Goal: Task Accomplishment & Management: Use online tool/utility

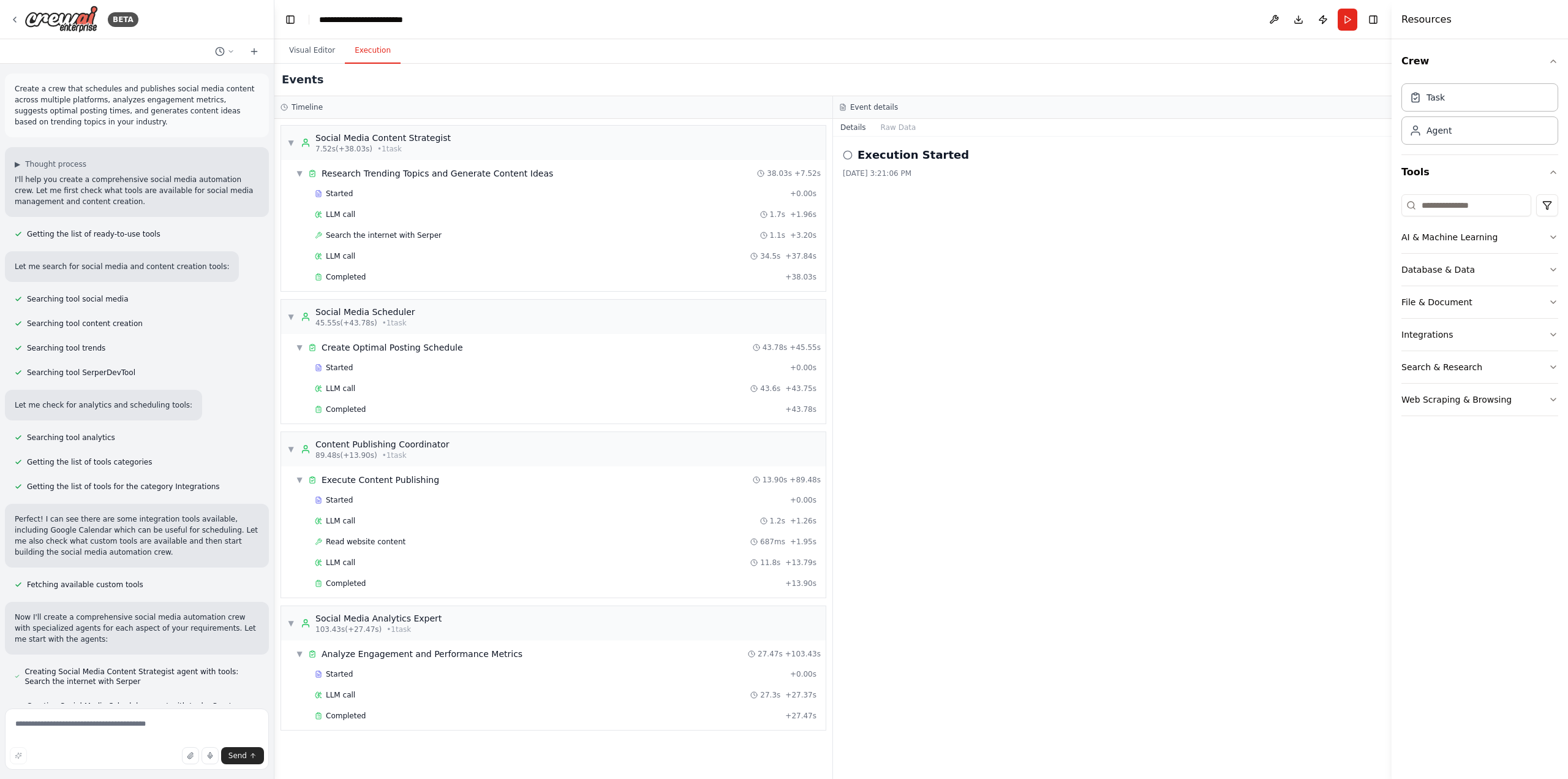
scroll to position [2547, 0]
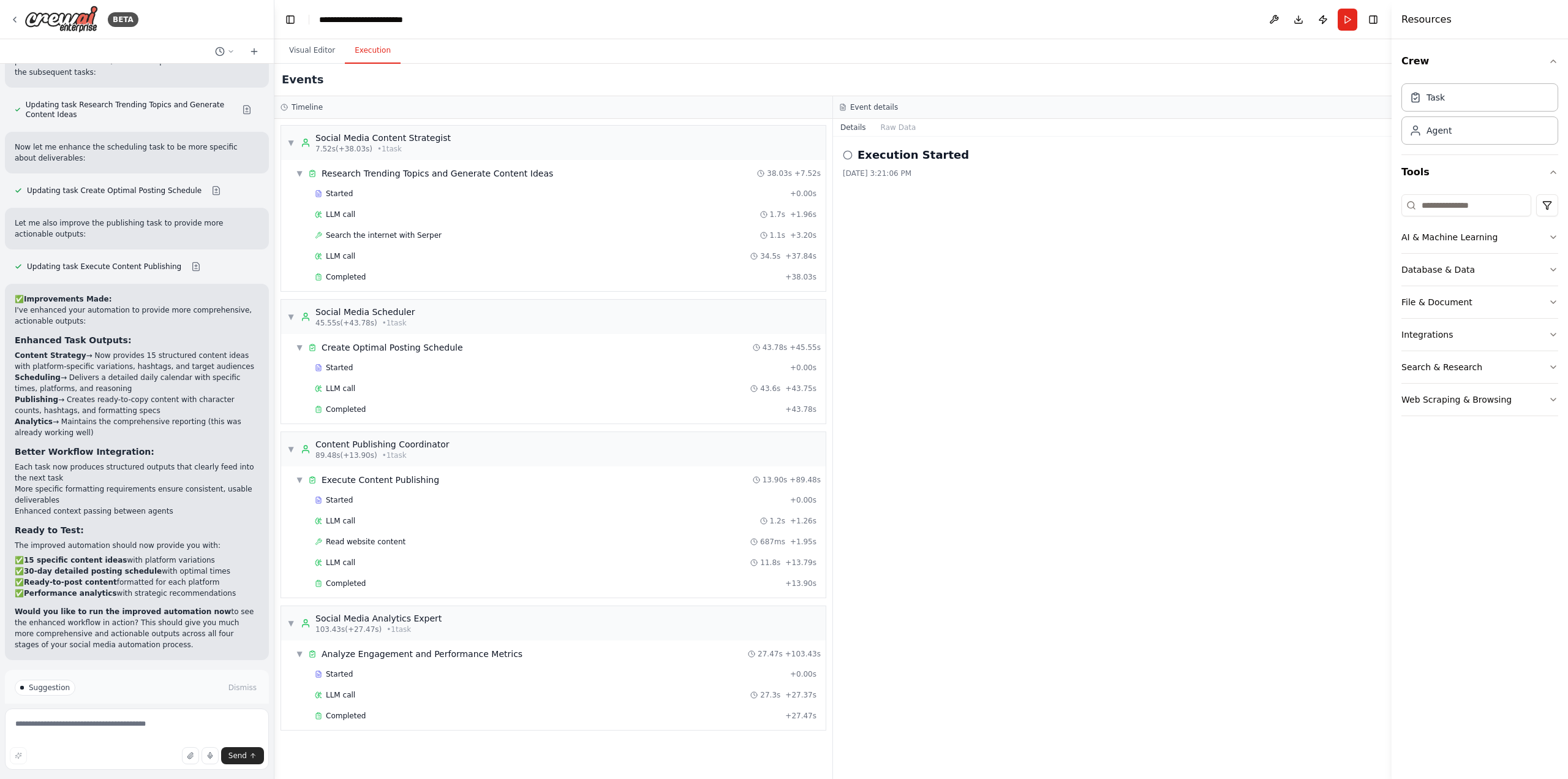
click at [150, 735] on span "Run Automation" at bounding box center [142, 740] width 59 height 10
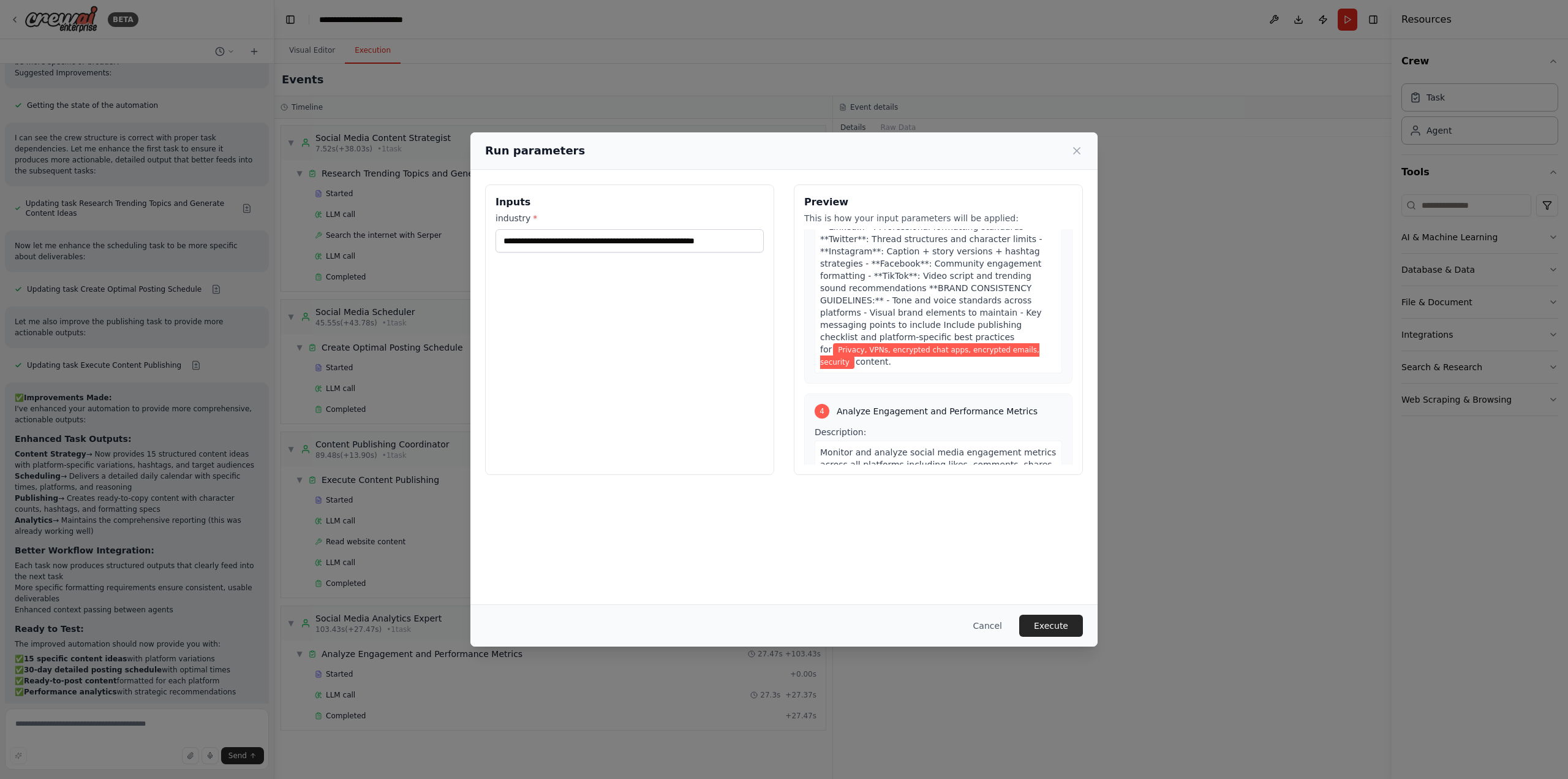
scroll to position [1397, 0]
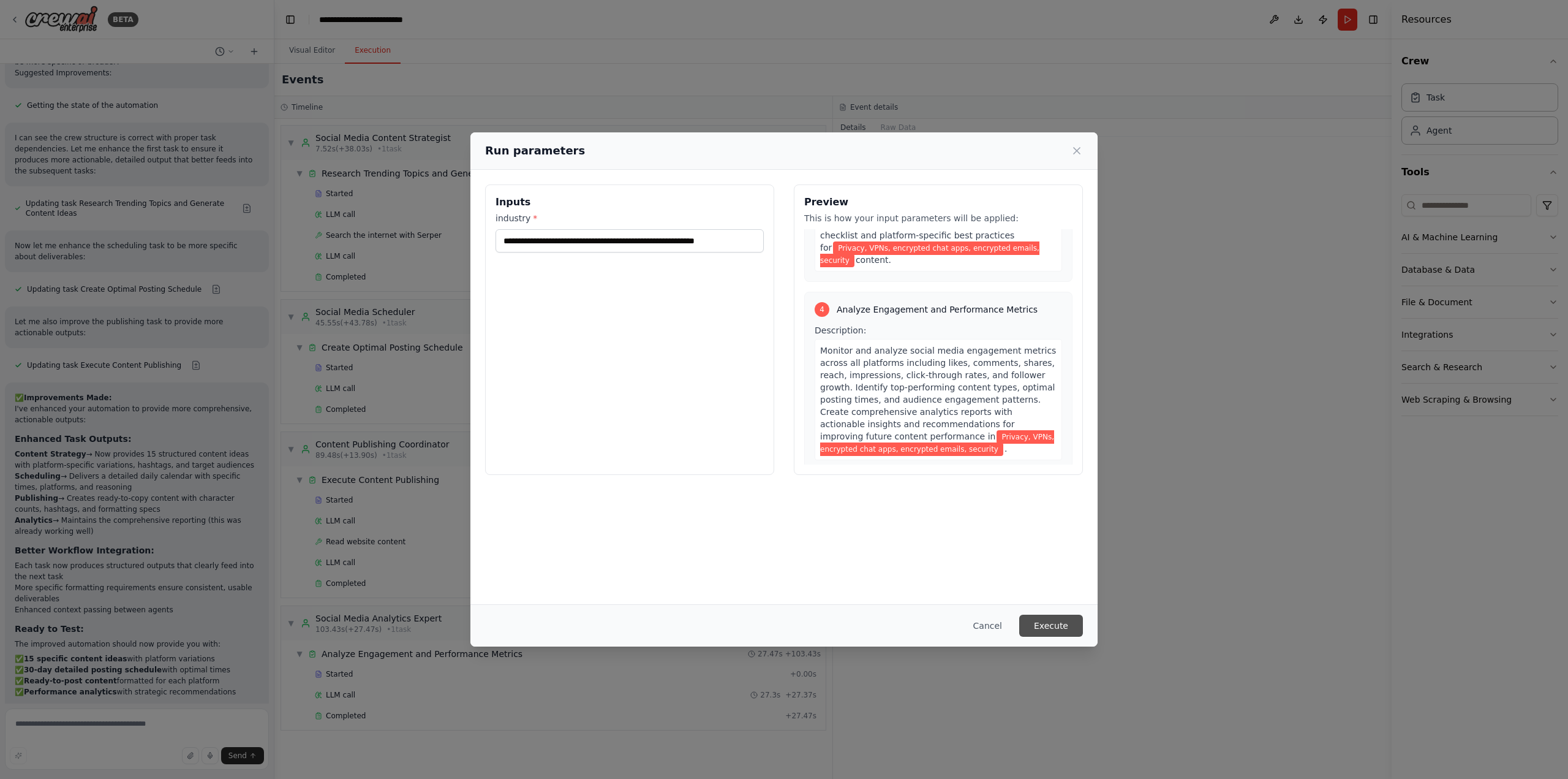
click at [1054, 624] on button "Execute" at bounding box center [1051, 625] width 64 height 22
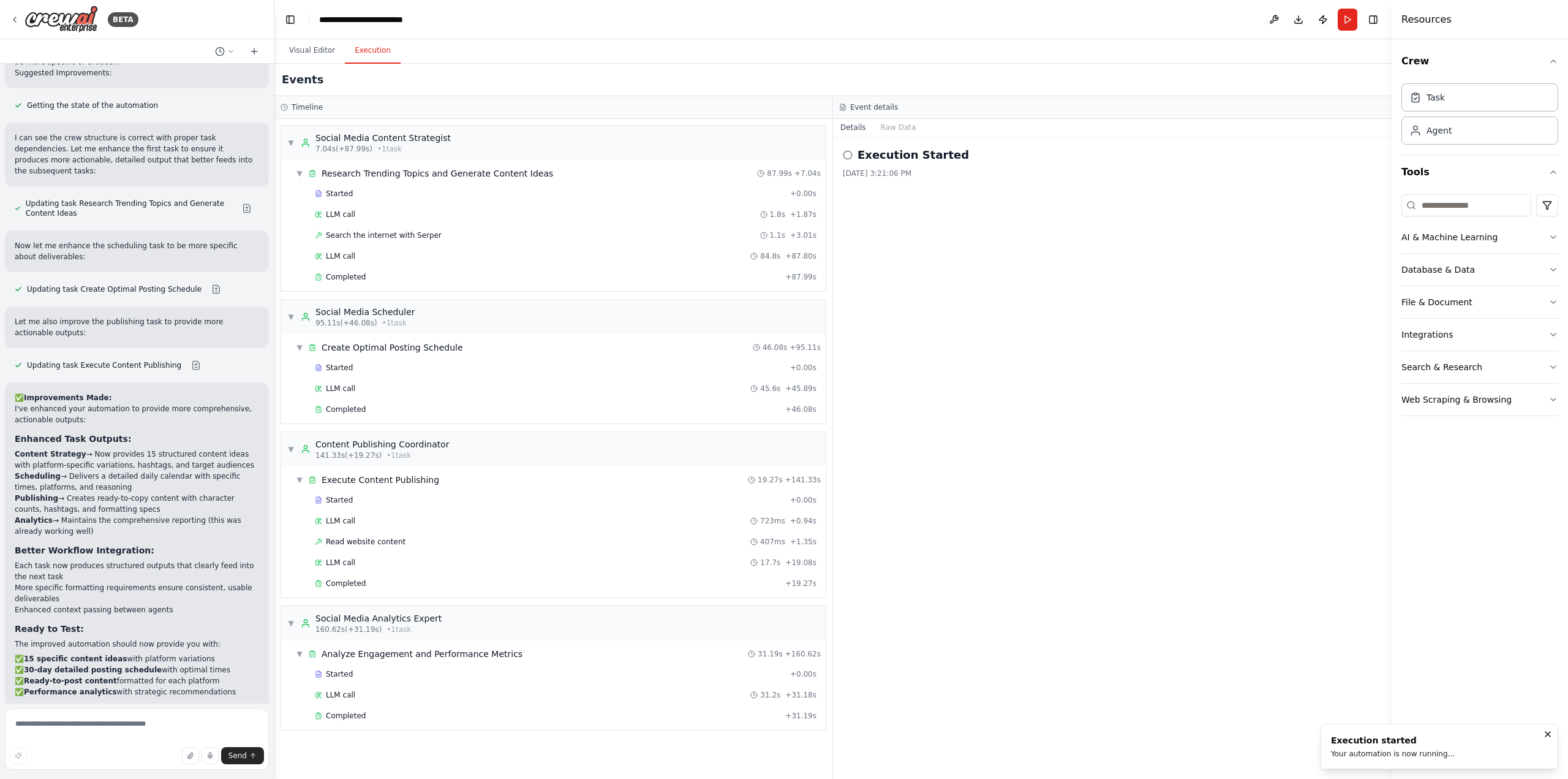
scroll to position [2547, 0]
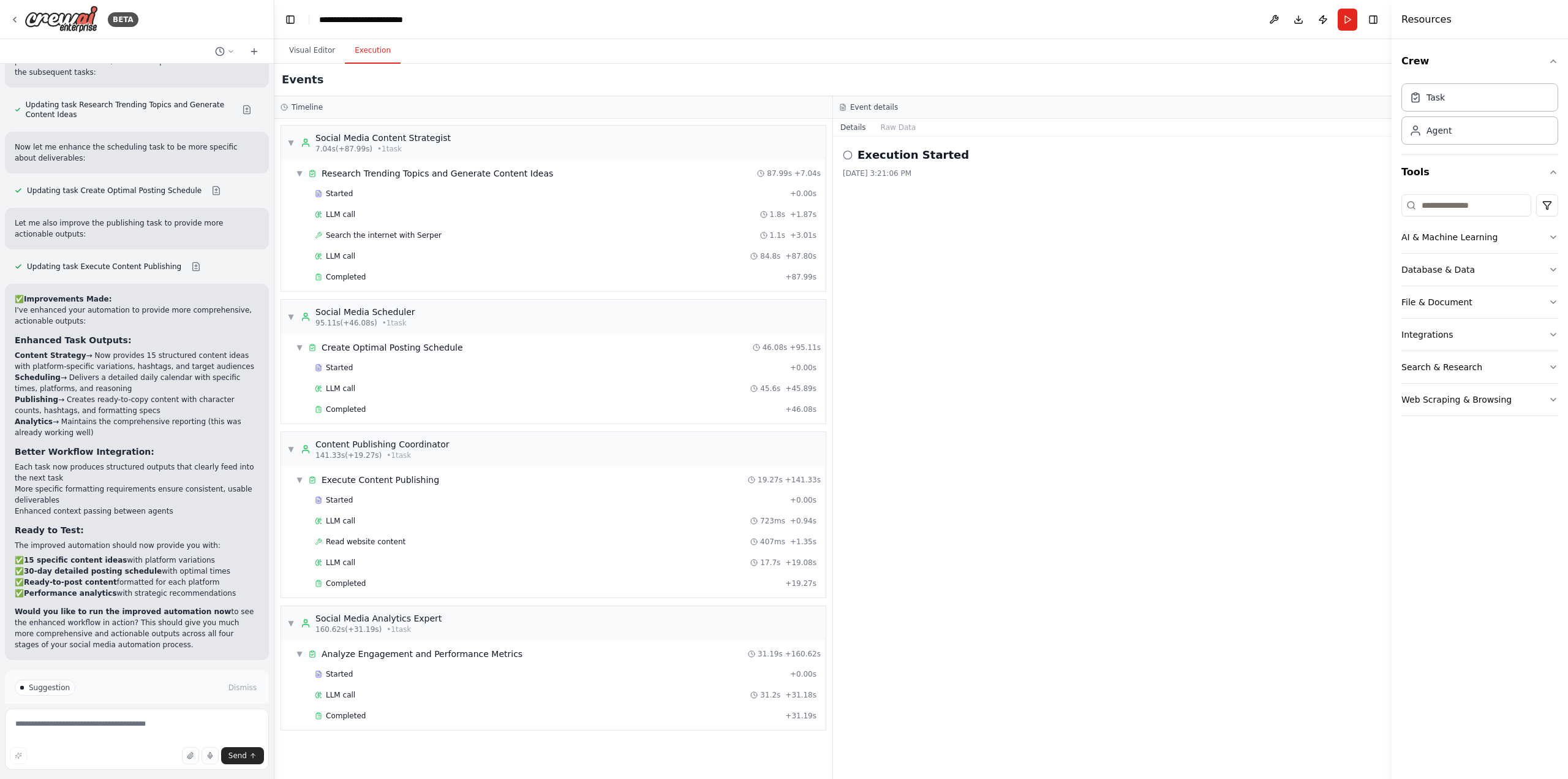
click at [134, 735] on span "Improve automation" at bounding box center [142, 740] width 75 height 10
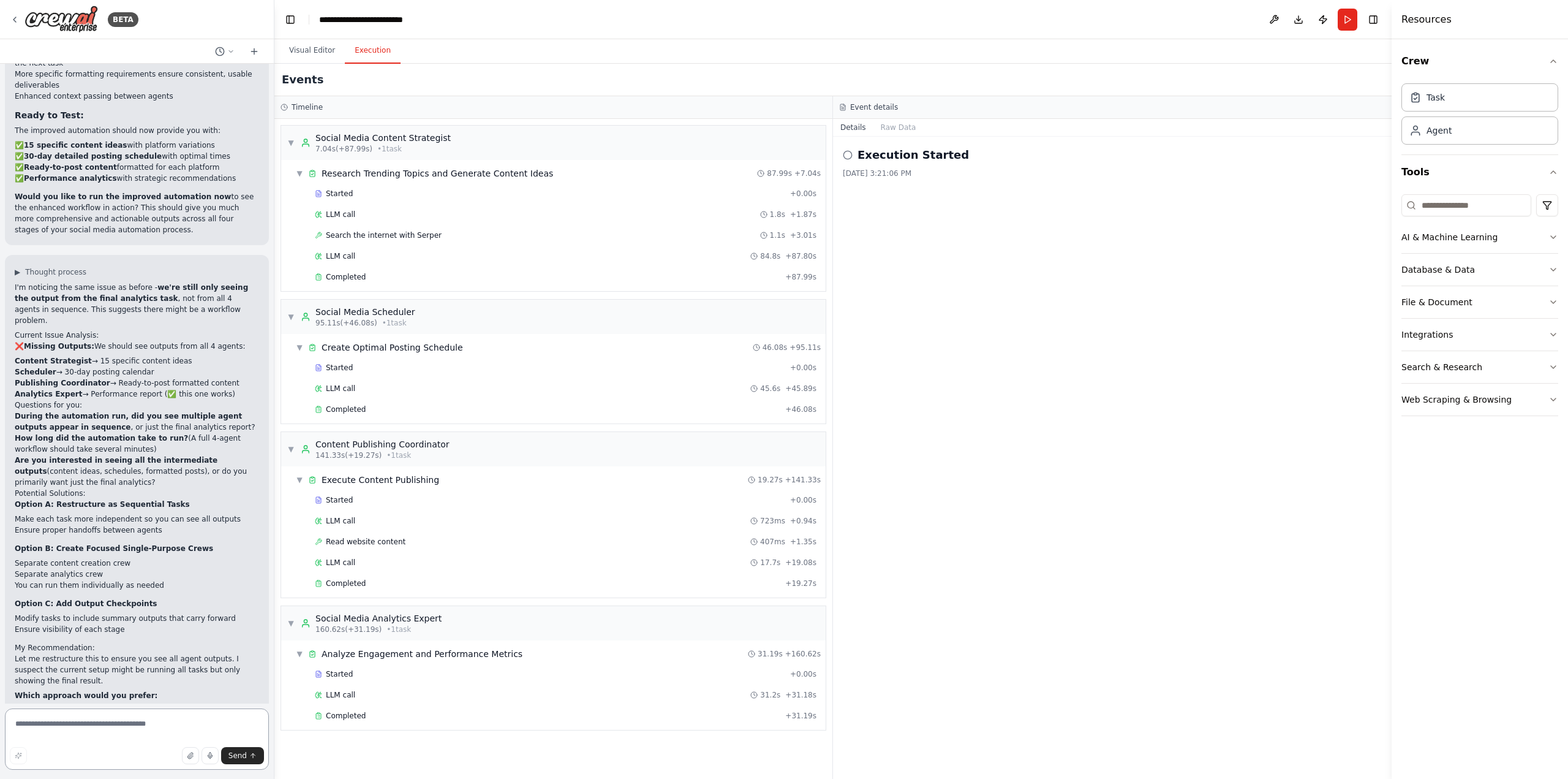
scroll to position [2972, 0]
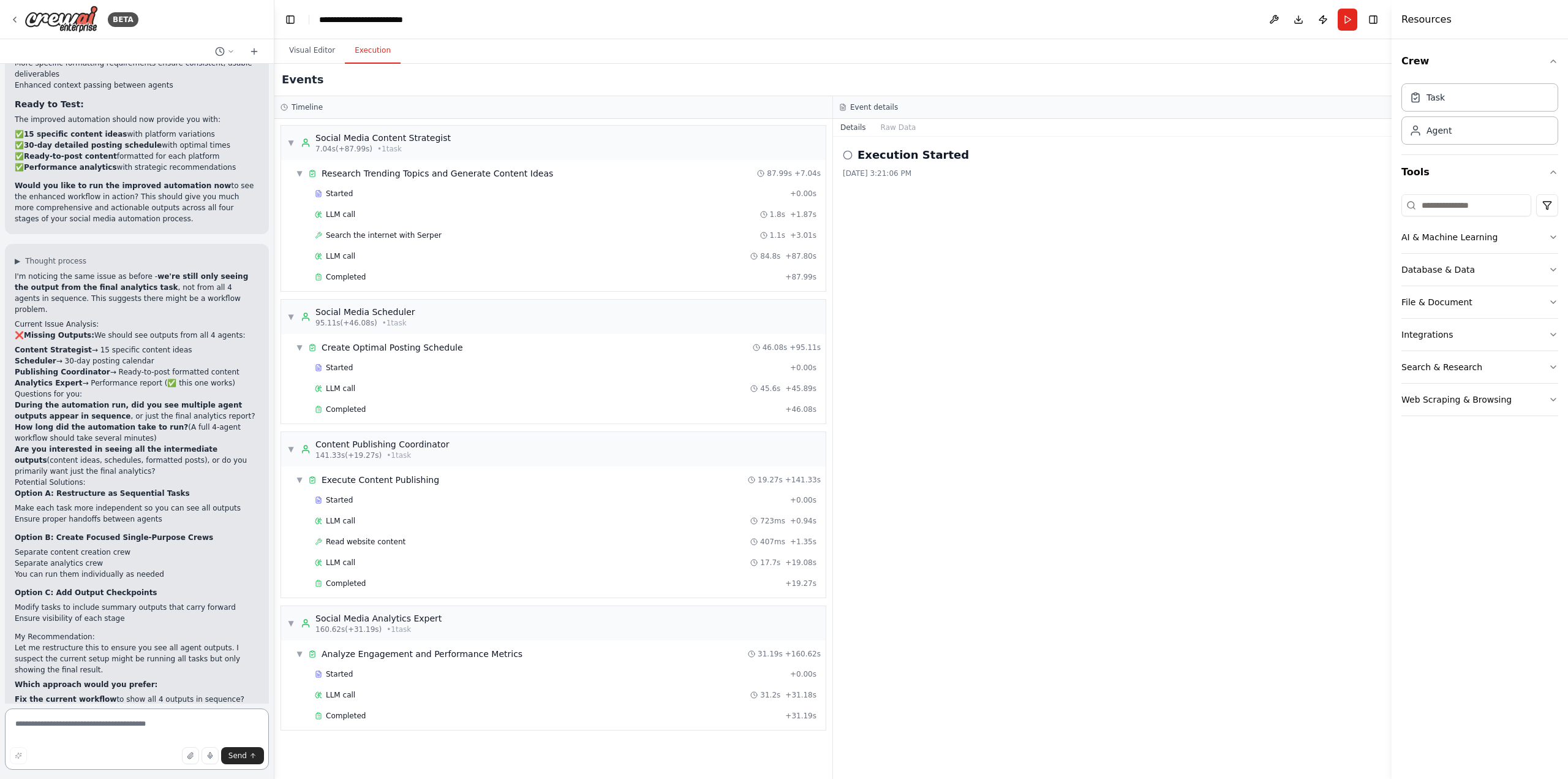
click at [103, 722] on textarea at bounding box center [137, 738] width 264 height 61
type textarea "**********"
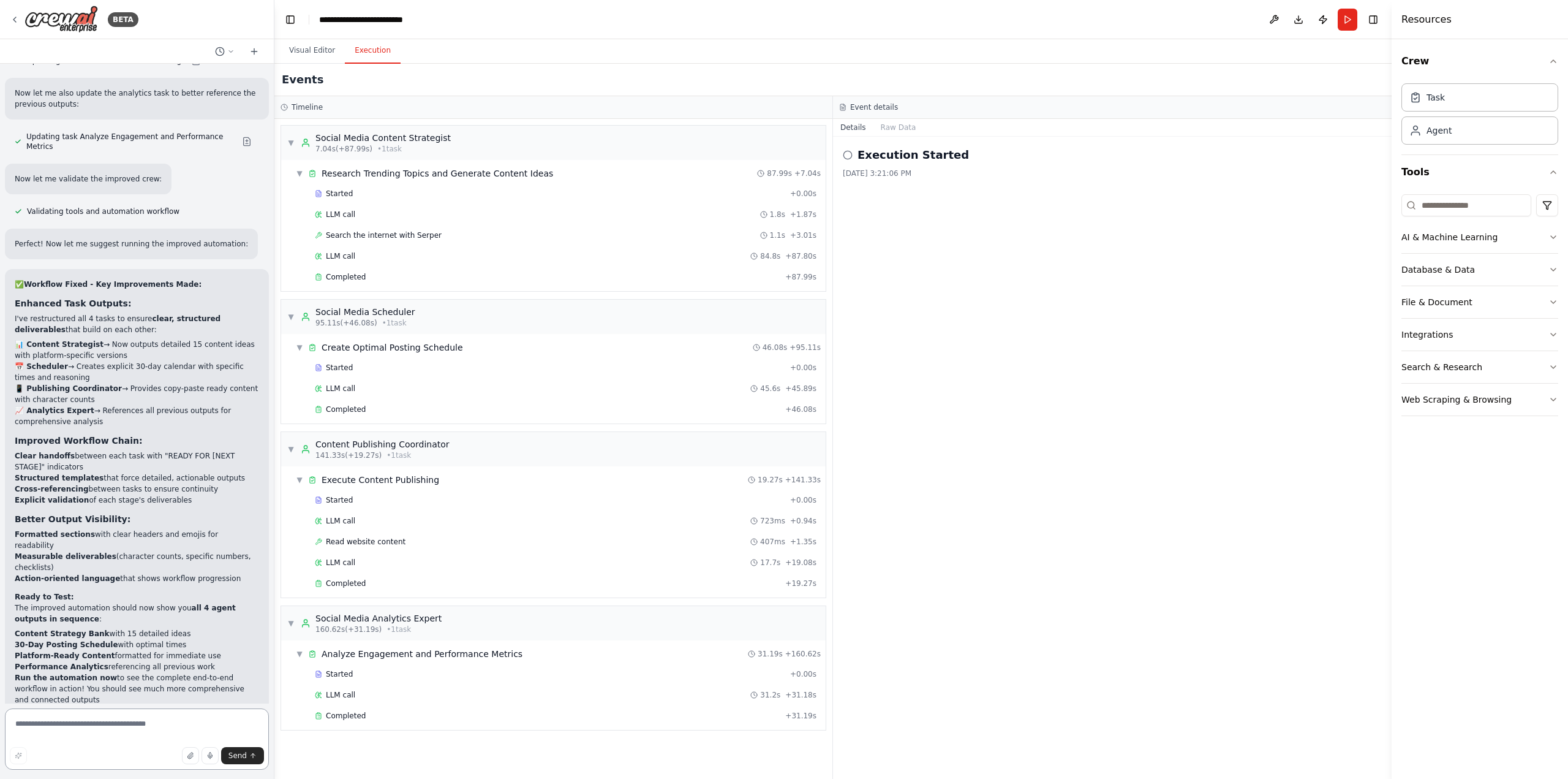
scroll to position [3930, 0]
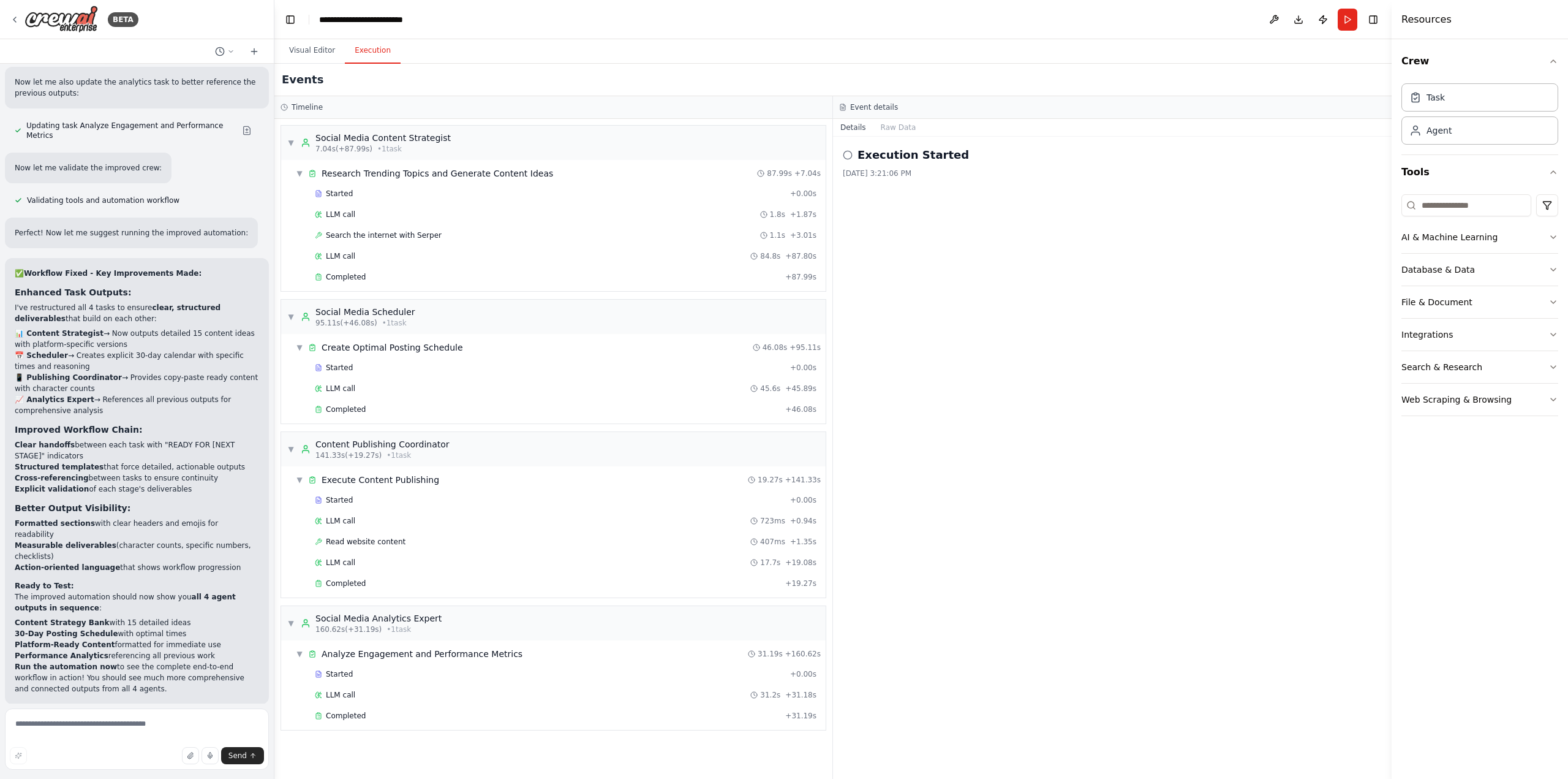
click at [122, 778] on span "Run Automation" at bounding box center [142, 784] width 59 height 10
click at [122, 673] on p "Run the automation now to see the complete end-to-end workflow in action! You s…" at bounding box center [137, 677] width 244 height 33
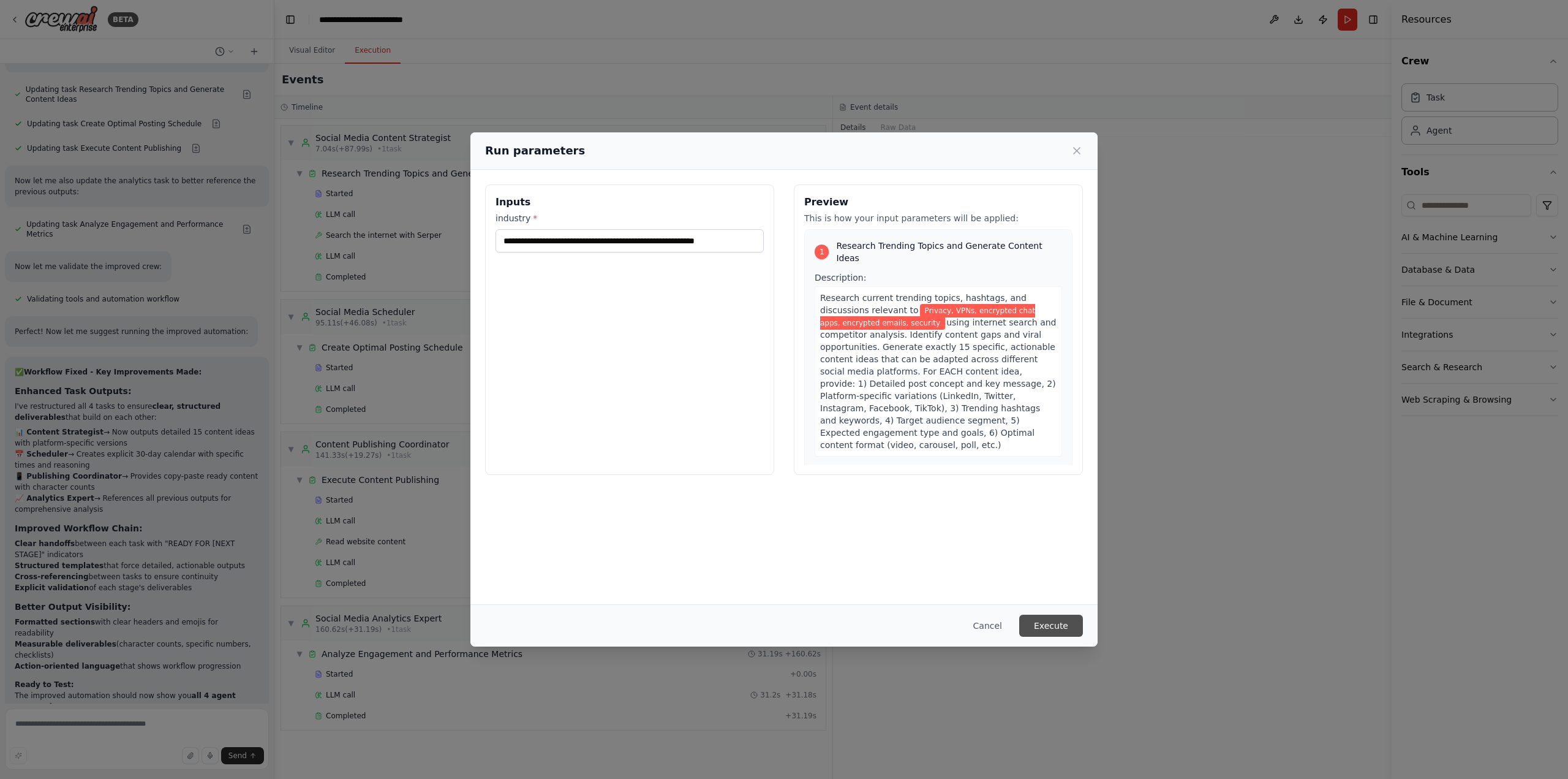
click at [1054, 621] on button "Execute" at bounding box center [1051, 625] width 64 height 22
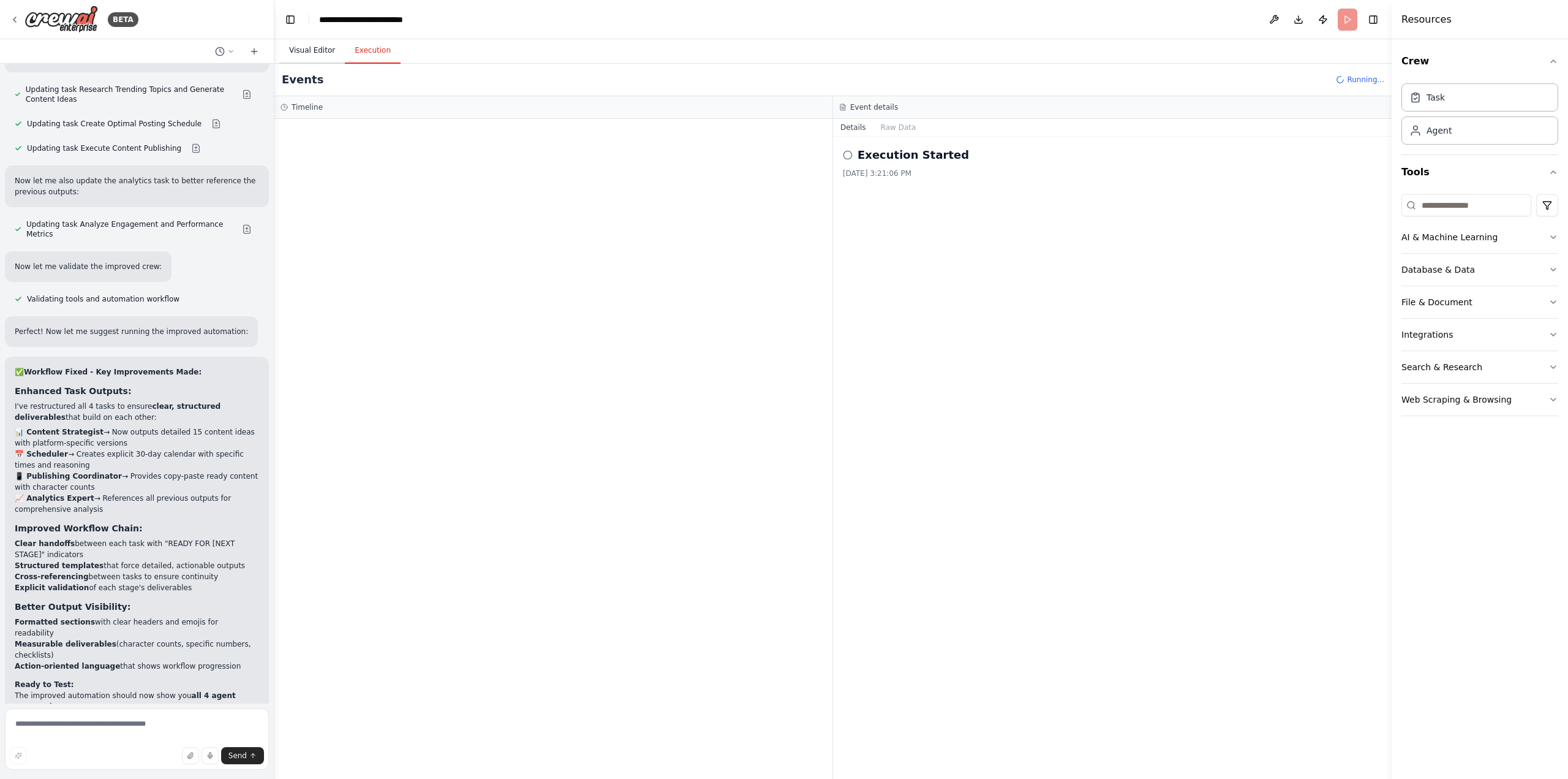
click at [304, 52] on button "Visual Editor" at bounding box center [312, 51] width 66 height 26
click at [368, 52] on button "Execution" at bounding box center [373, 51] width 56 height 26
click at [886, 126] on button "Raw Data" at bounding box center [899, 127] width 50 height 17
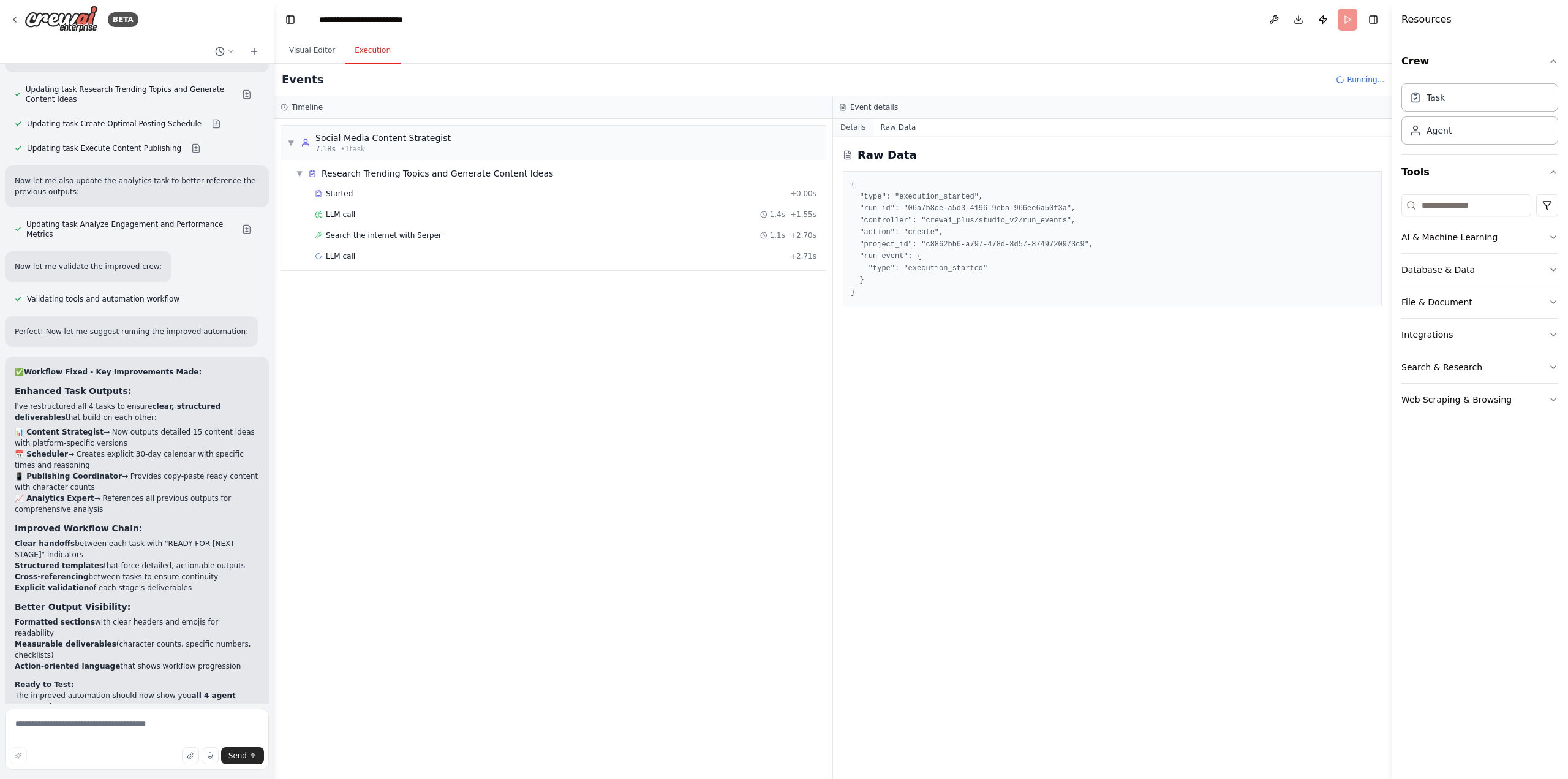
click at [848, 126] on button "Details" at bounding box center [853, 127] width 40 height 17
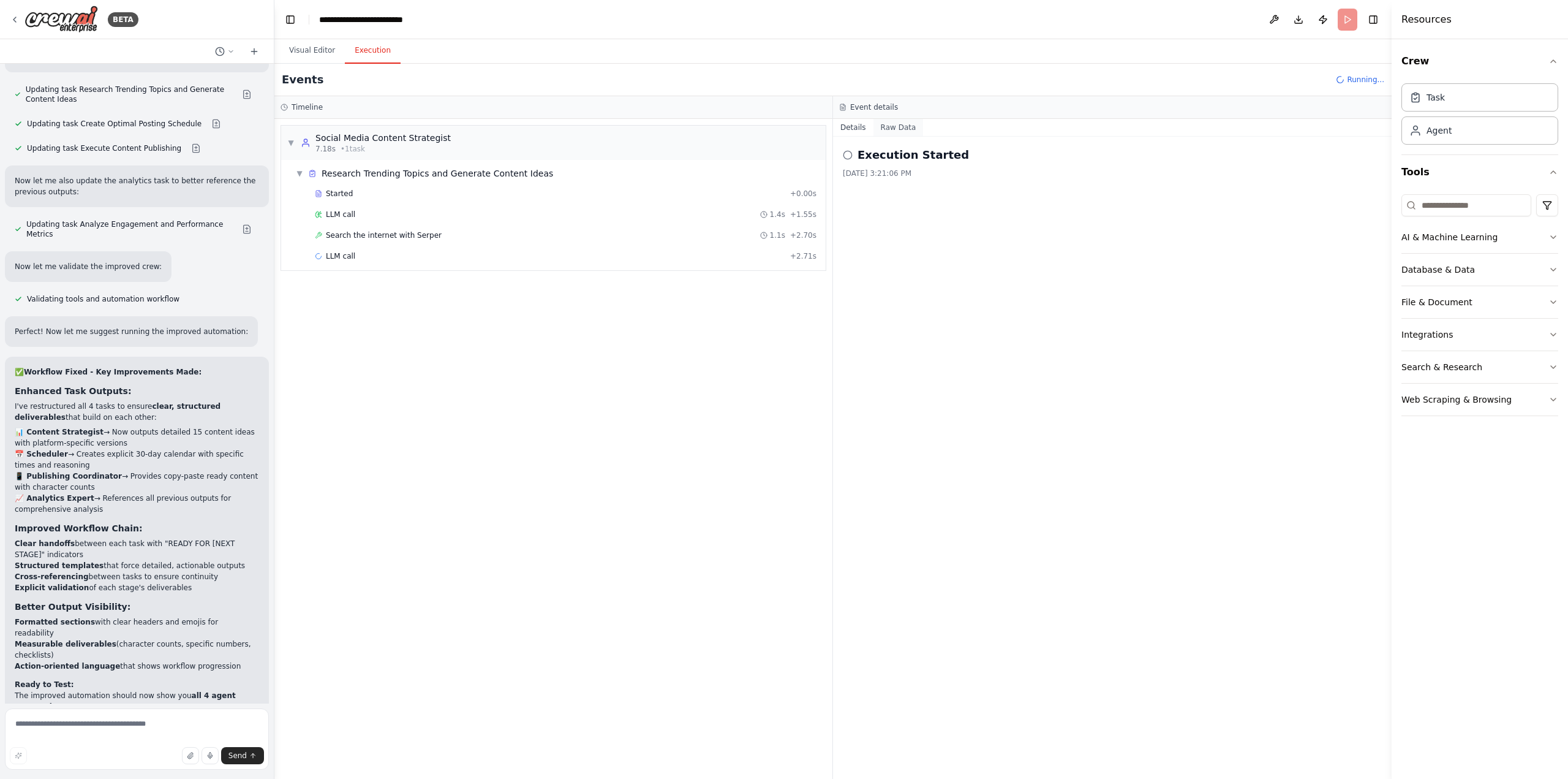
click at [888, 129] on button "Raw Data" at bounding box center [899, 127] width 50 height 17
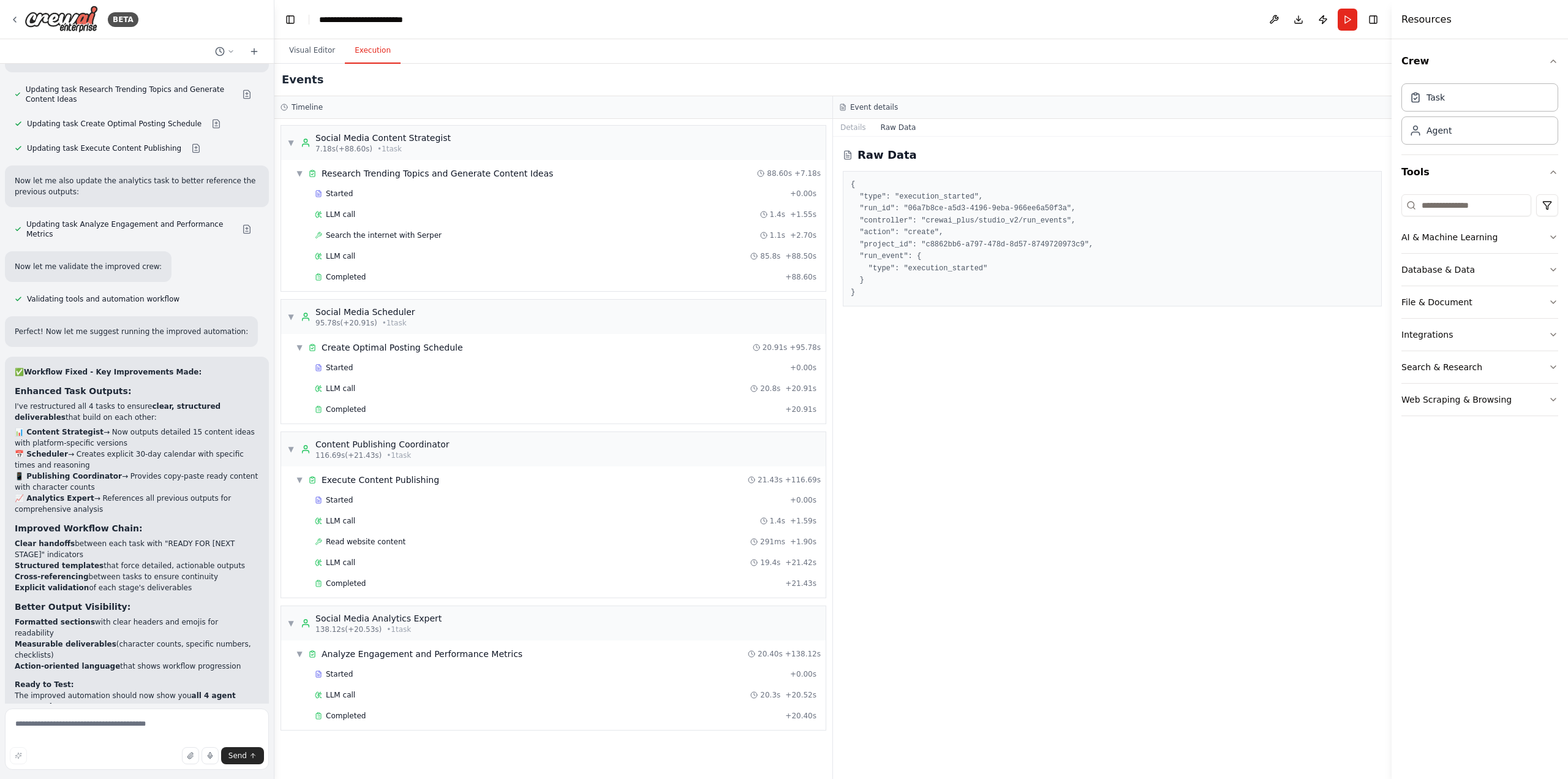
scroll to position [3930, 0]
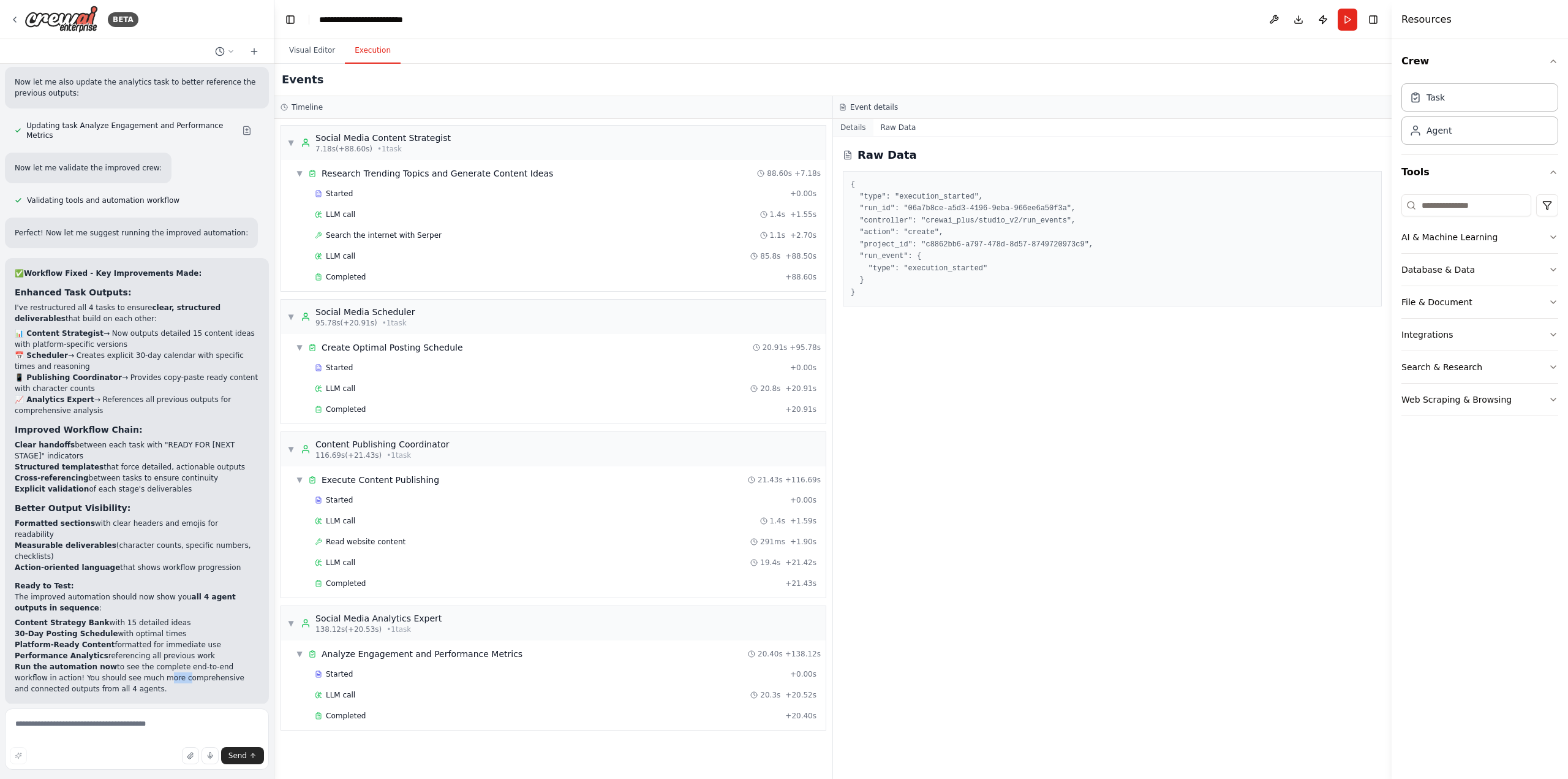
click at [855, 129] on button "Details" at bounding box center [853, 127] width 40 height 17
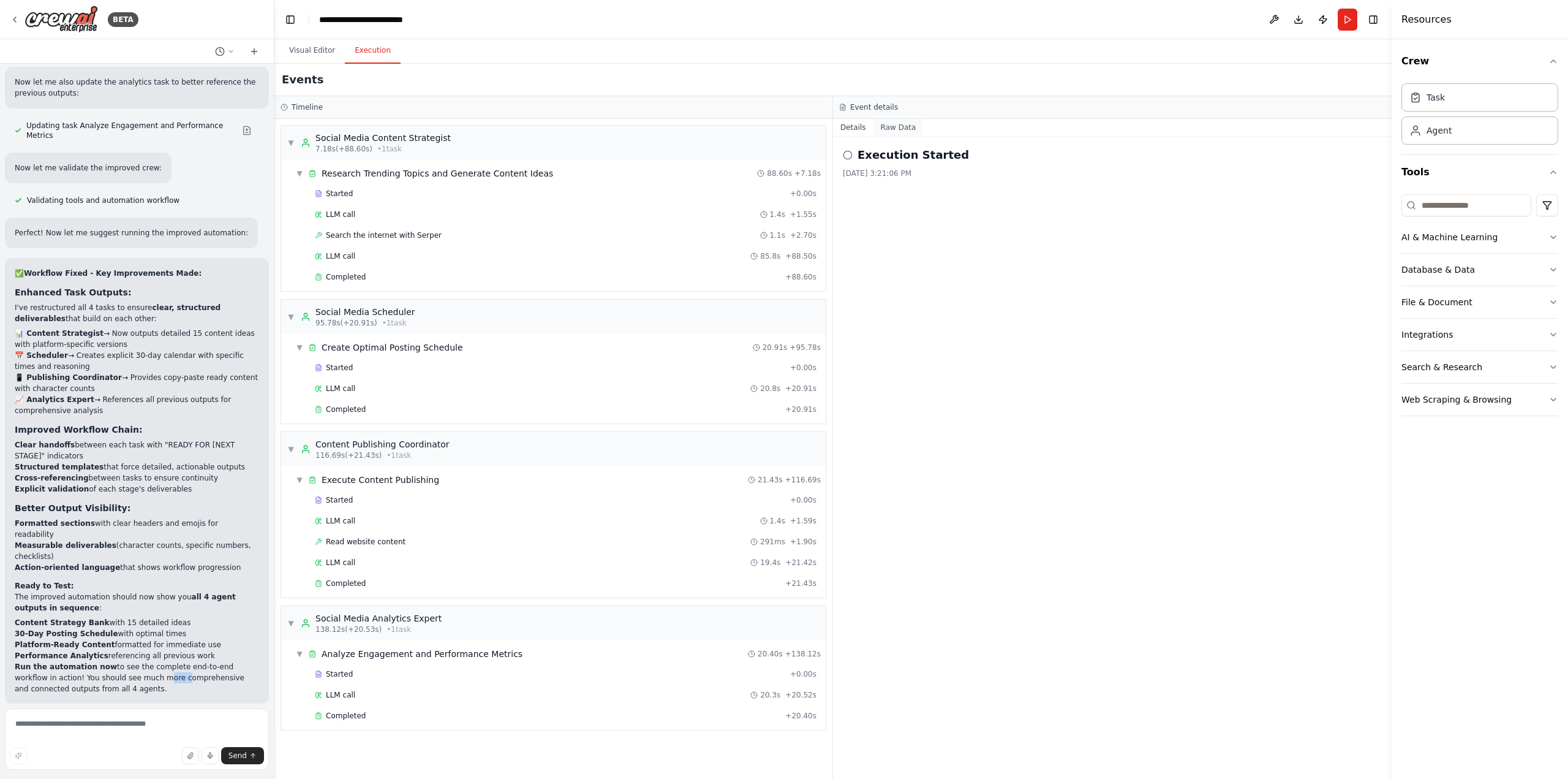
click at [887, 126] on button "Raw Data" at bounding box center [899, 127] width 50 height 17
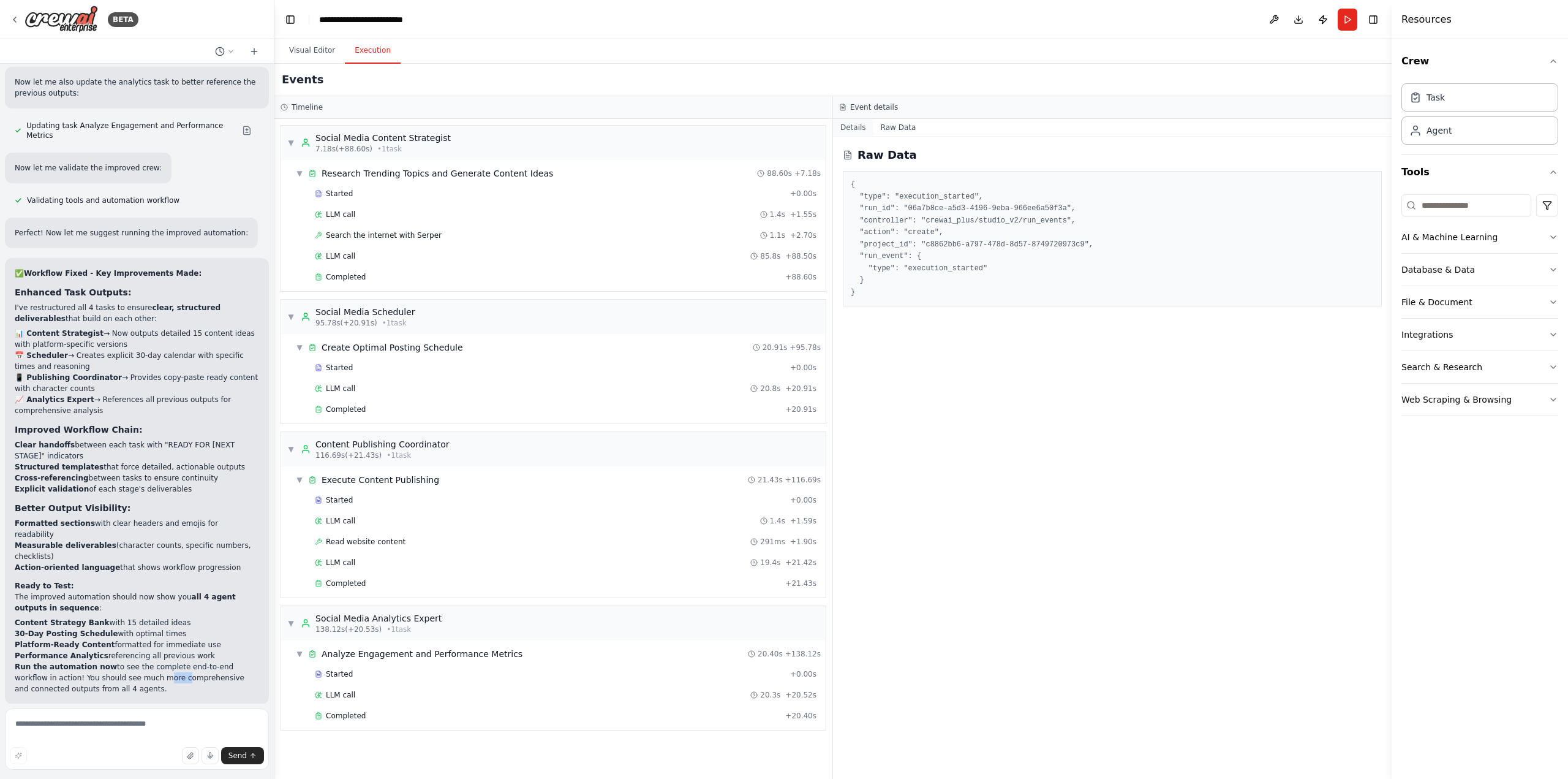
click at [859, 125] on button "Details" at bounding box center [853, 127] width 40 height 17
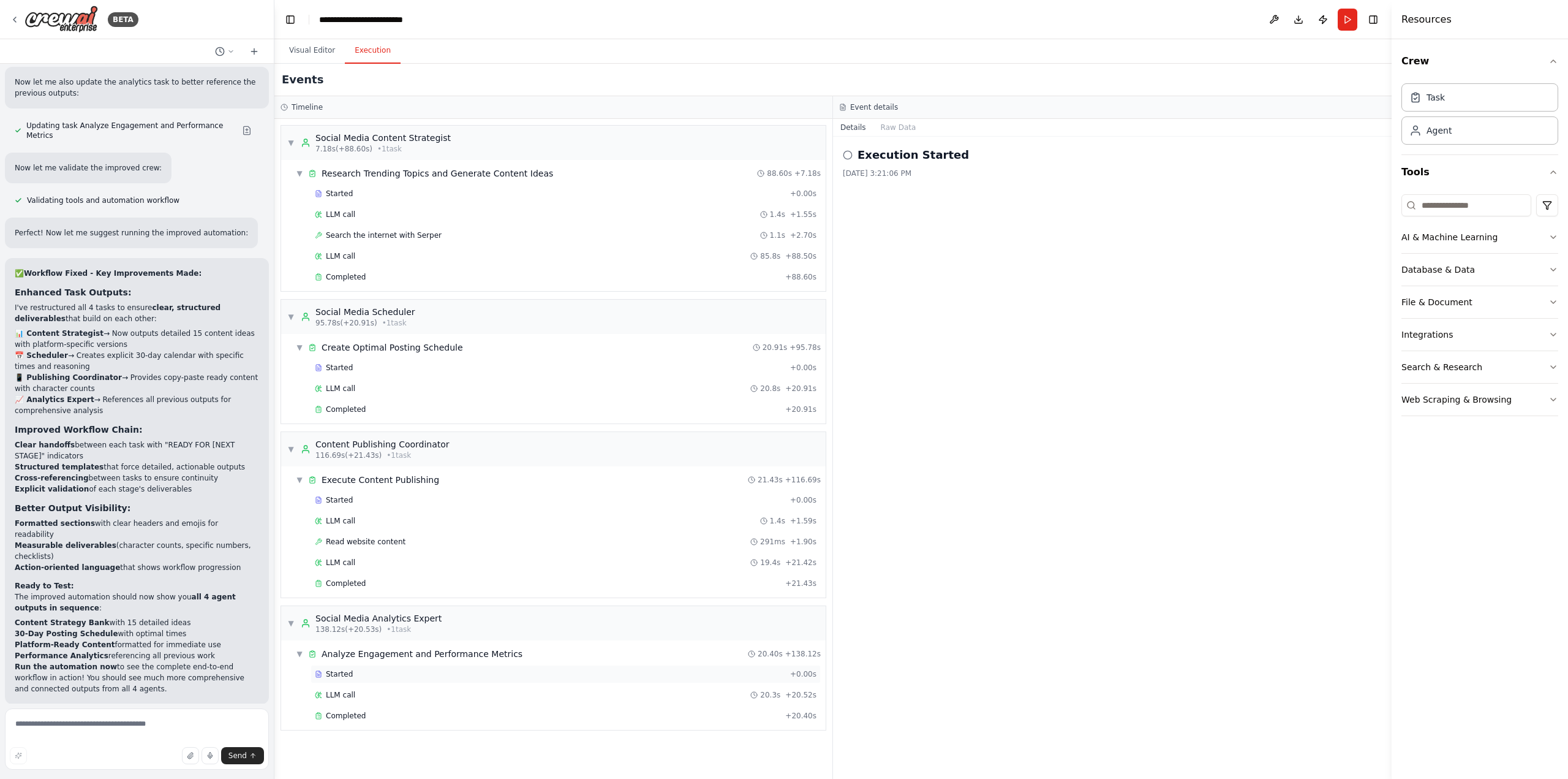
click at [350, 669] on div "Started" at bounding box center [550, 674] width 470 height 10
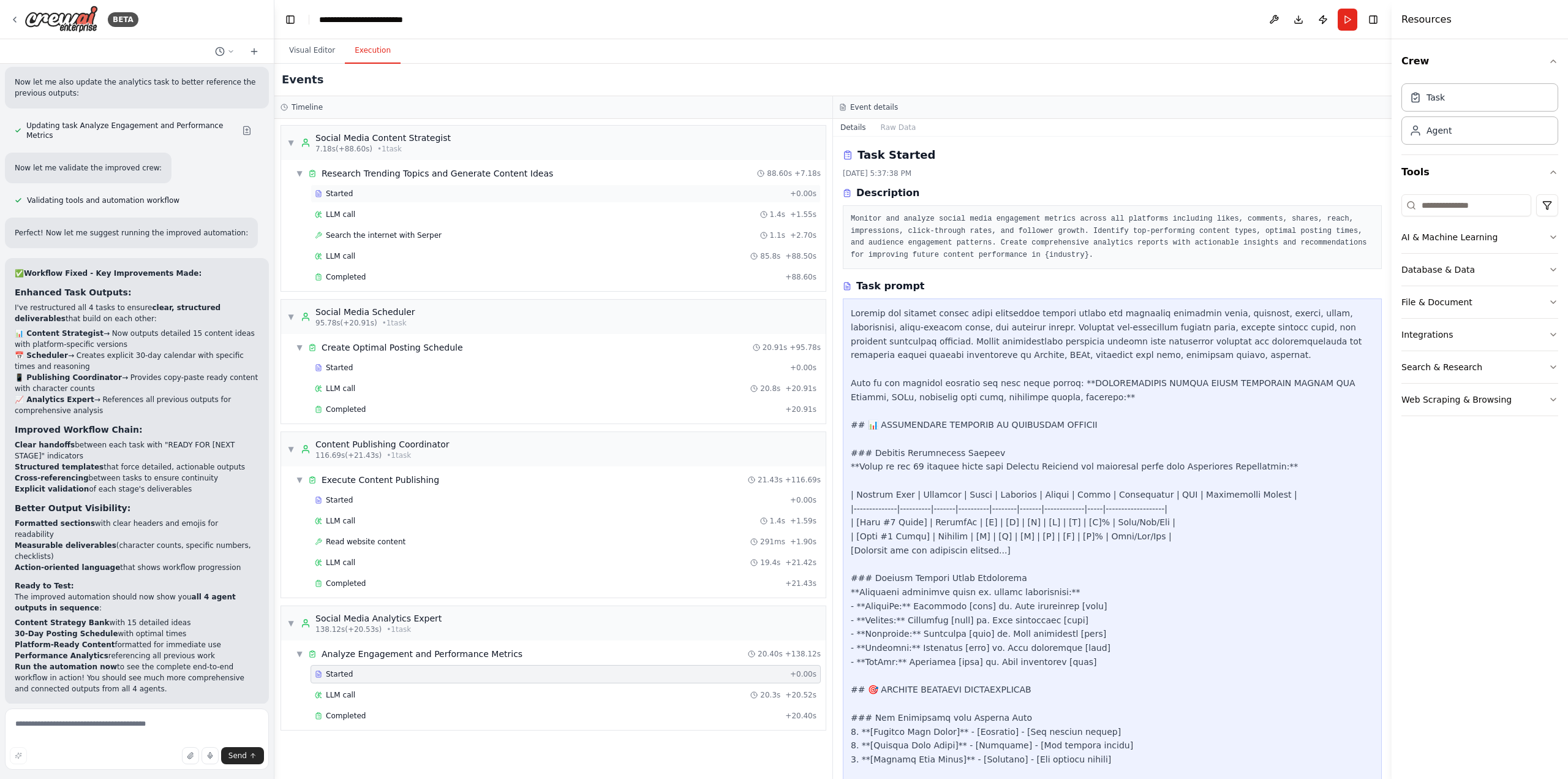
click at [417, 195] on div "Started" at bounding box center [550, 194] width 470 height 10
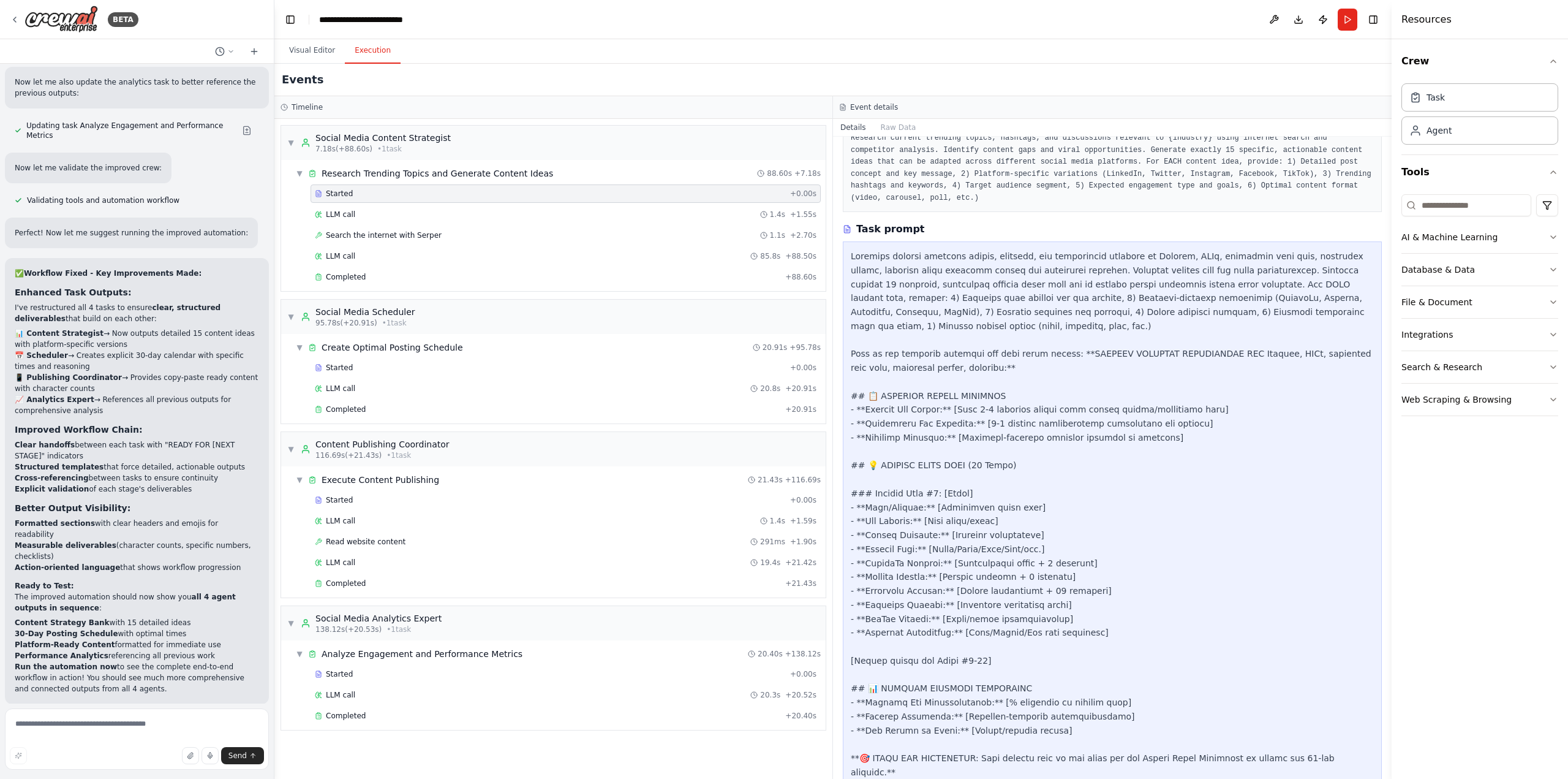
scroll to position [81, 0]
click at [357, 210] on div "LLM call 1.4s + 1.55s" at bounding box center [566, 215] width 502 height 10
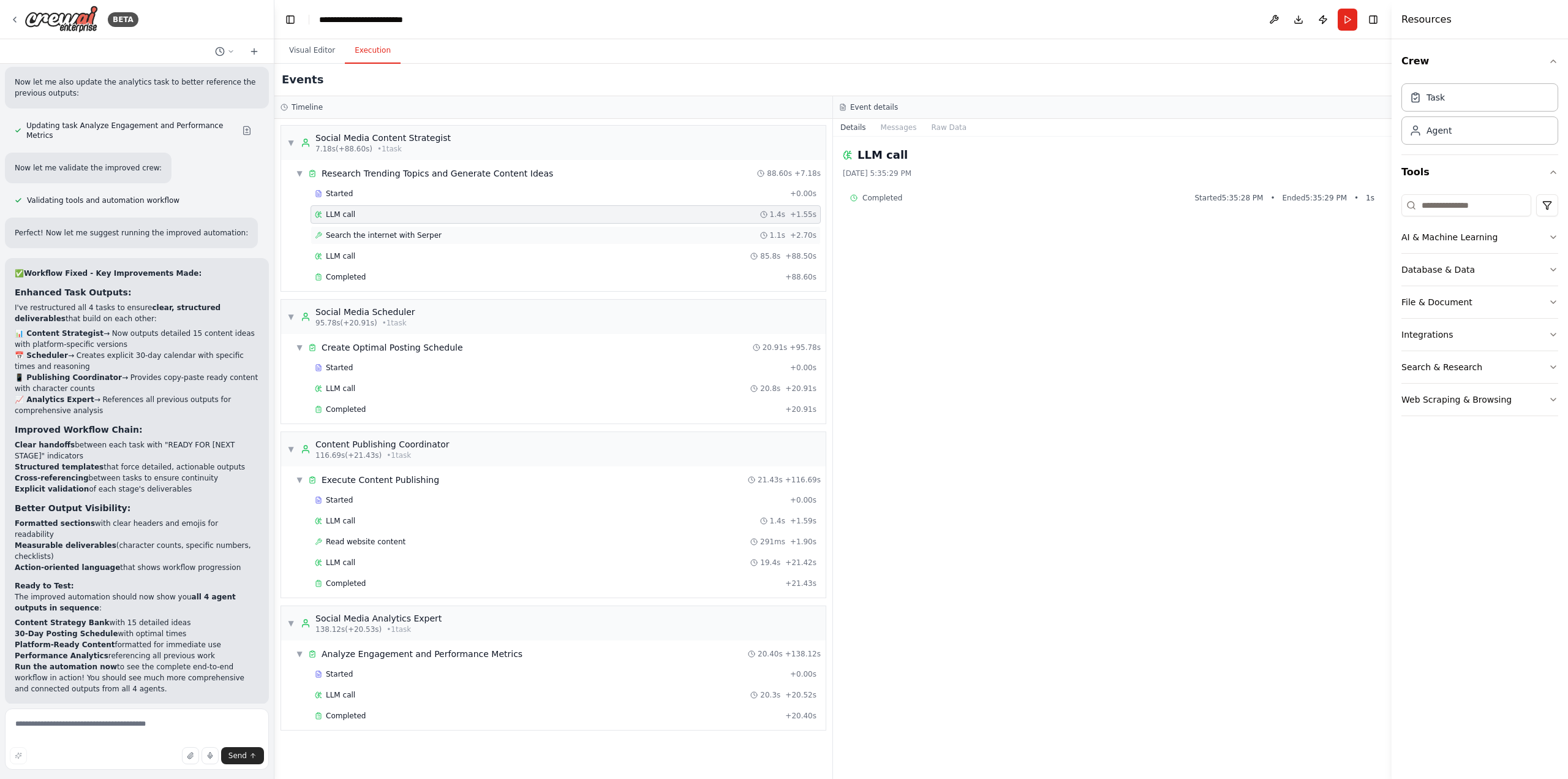
click at [374, 231] on span "Search the internet with Serper" at bounding box center [384, 235] width 116 height 10
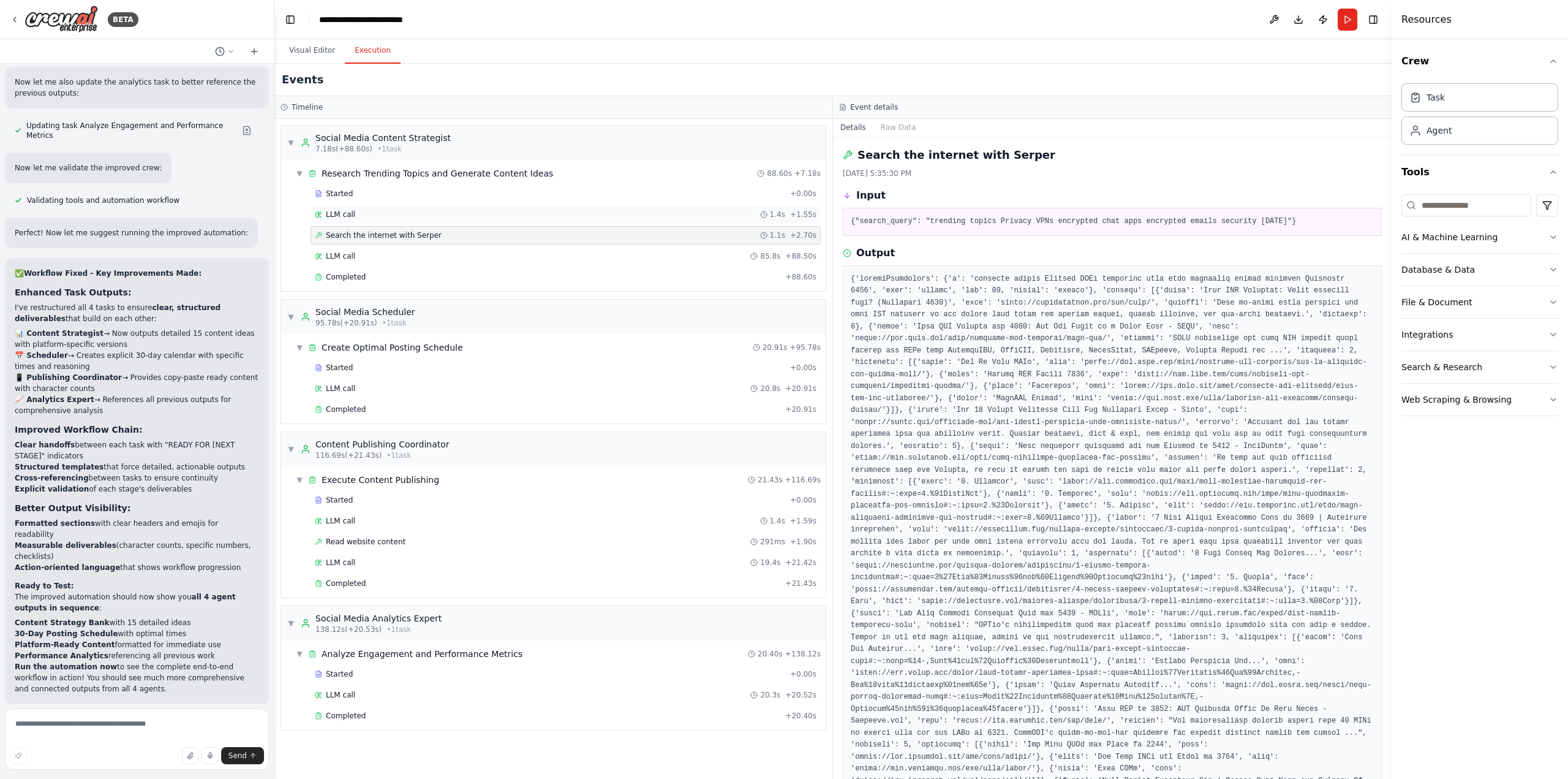
click at [369, 210] on div "LLM call 1.4s + 1.55s" at bounding box center [566, 215] width 502 height 10
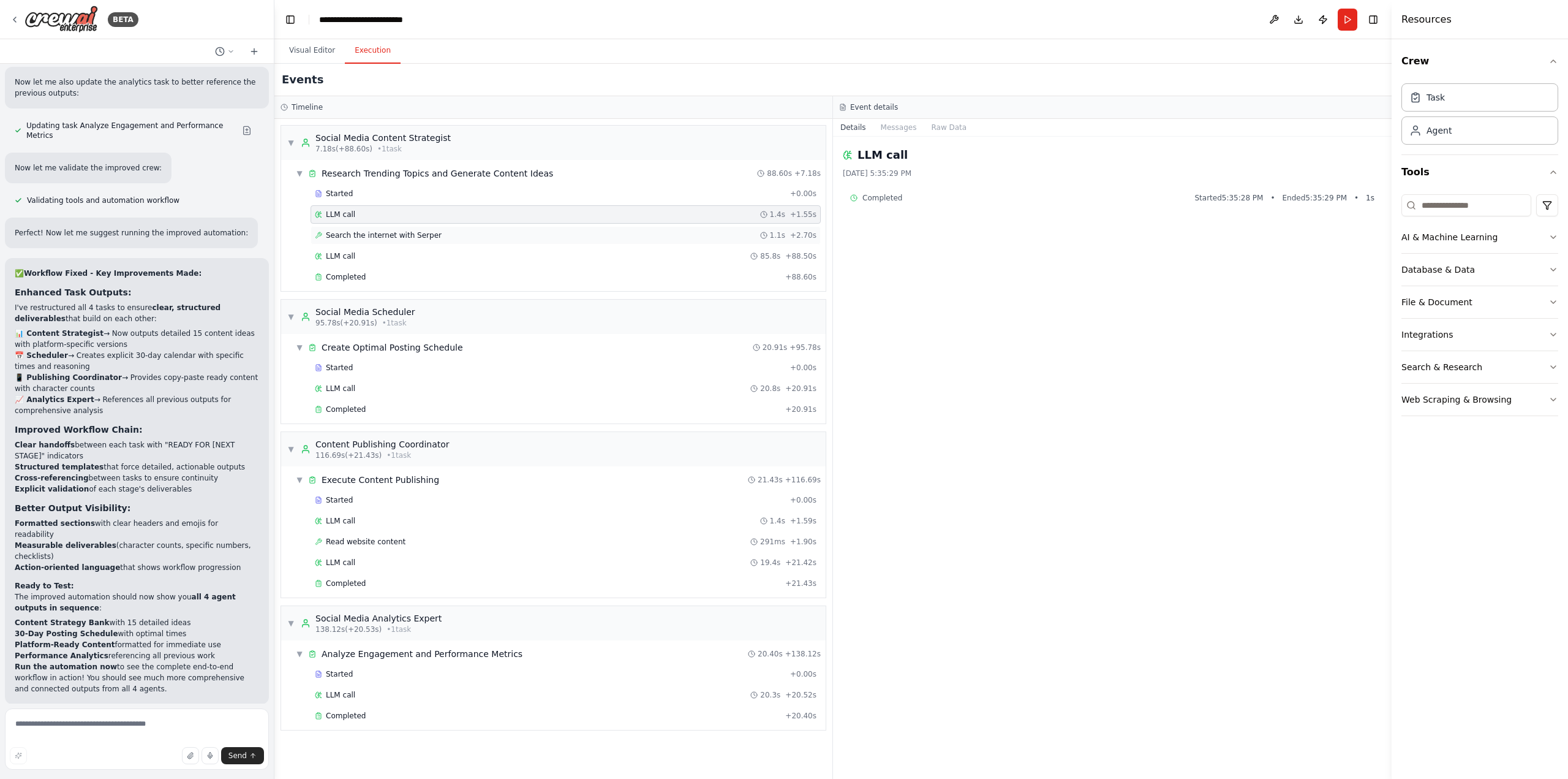
click at [372, 226] on div "Search the internet with [PERSON_NAME] 1.1s + 2.70s" at bounding box center [566, 235] width 510 height 18
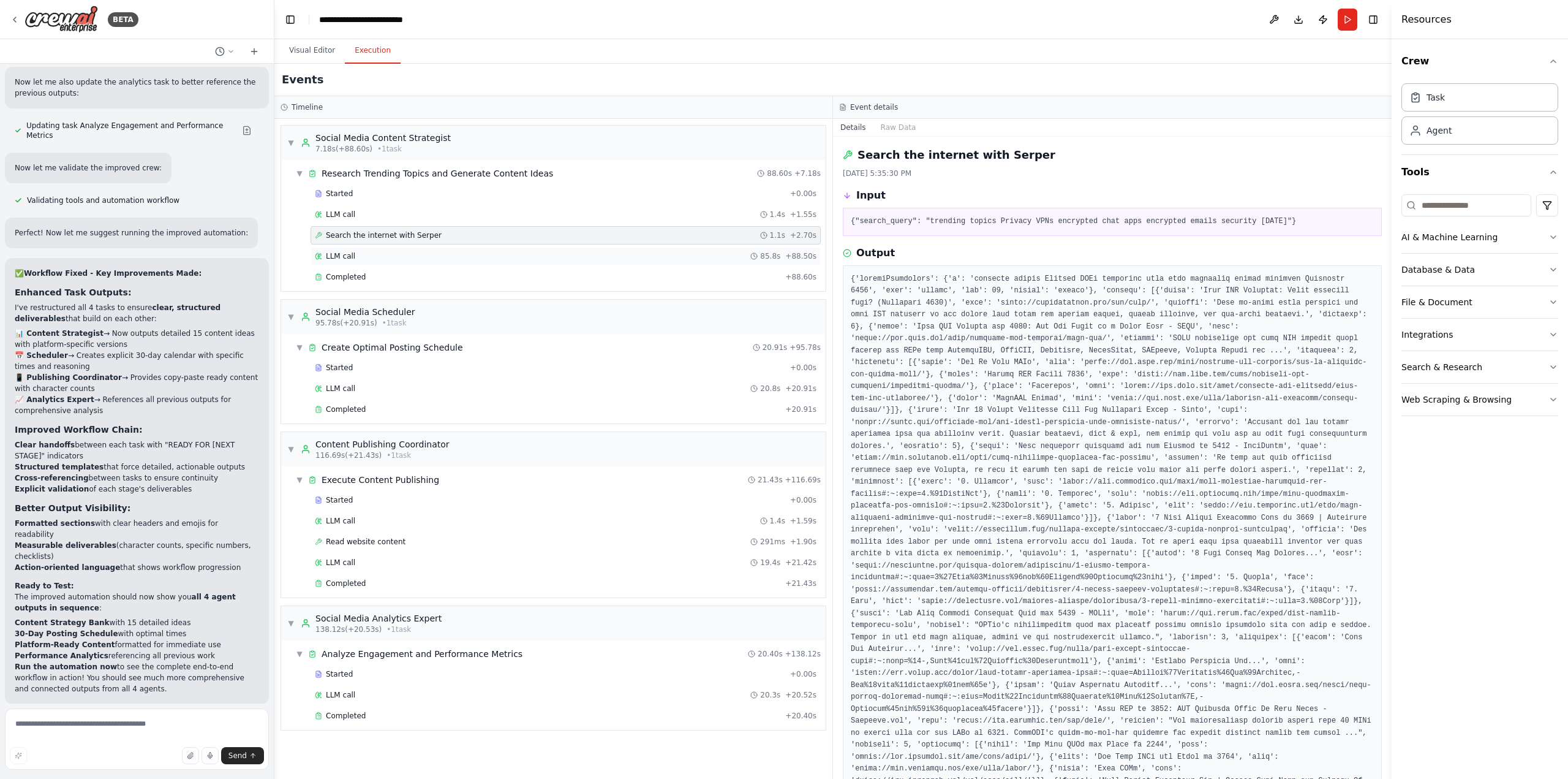
click at [363, 251] on div "LLM call 85.8s + 88.50s" at bounding box center [566, 256] width 502 height 10
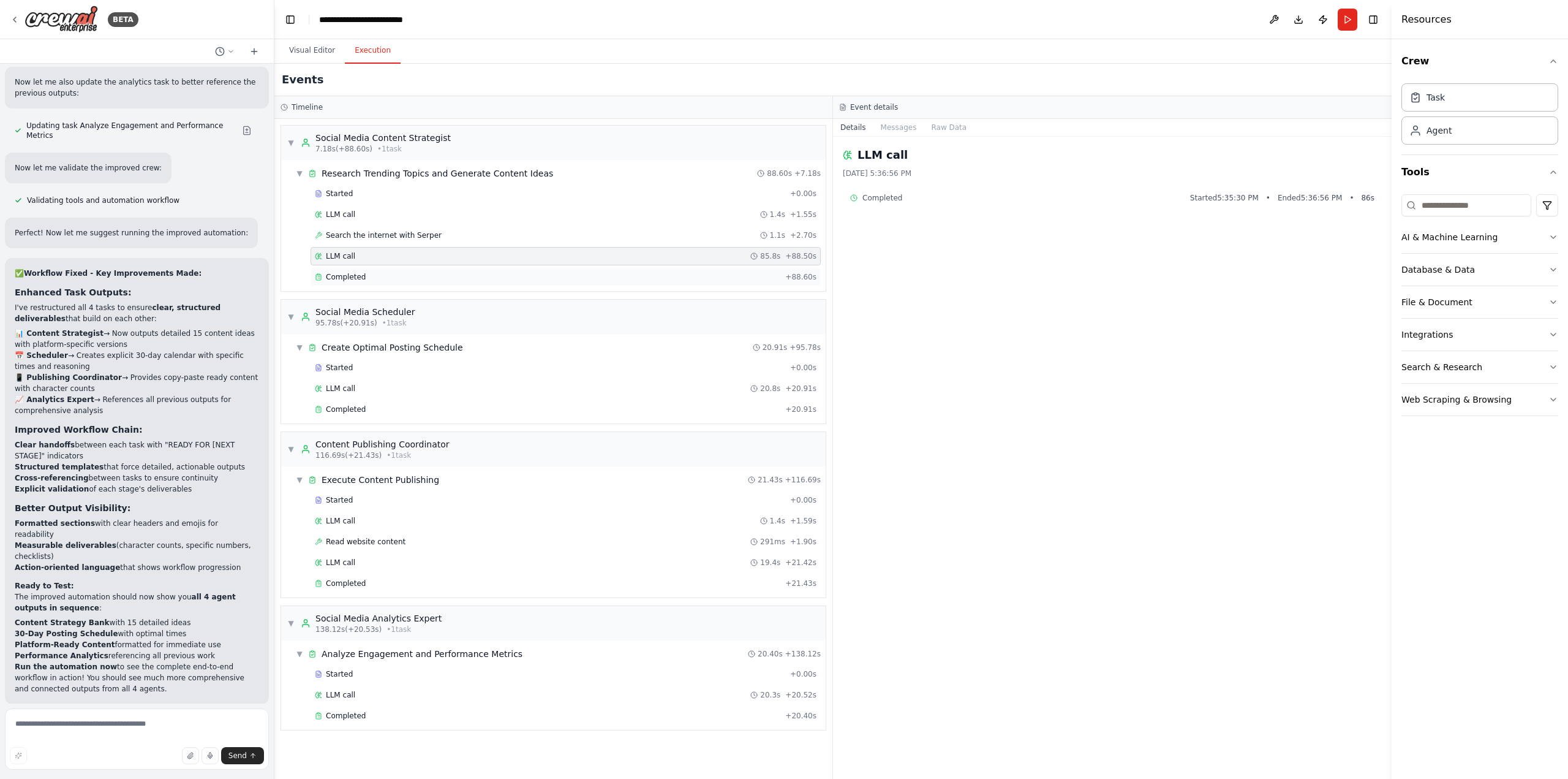
click at [364, 272] on div "Completed" at bounding box center [548, 277] width 466 height 10
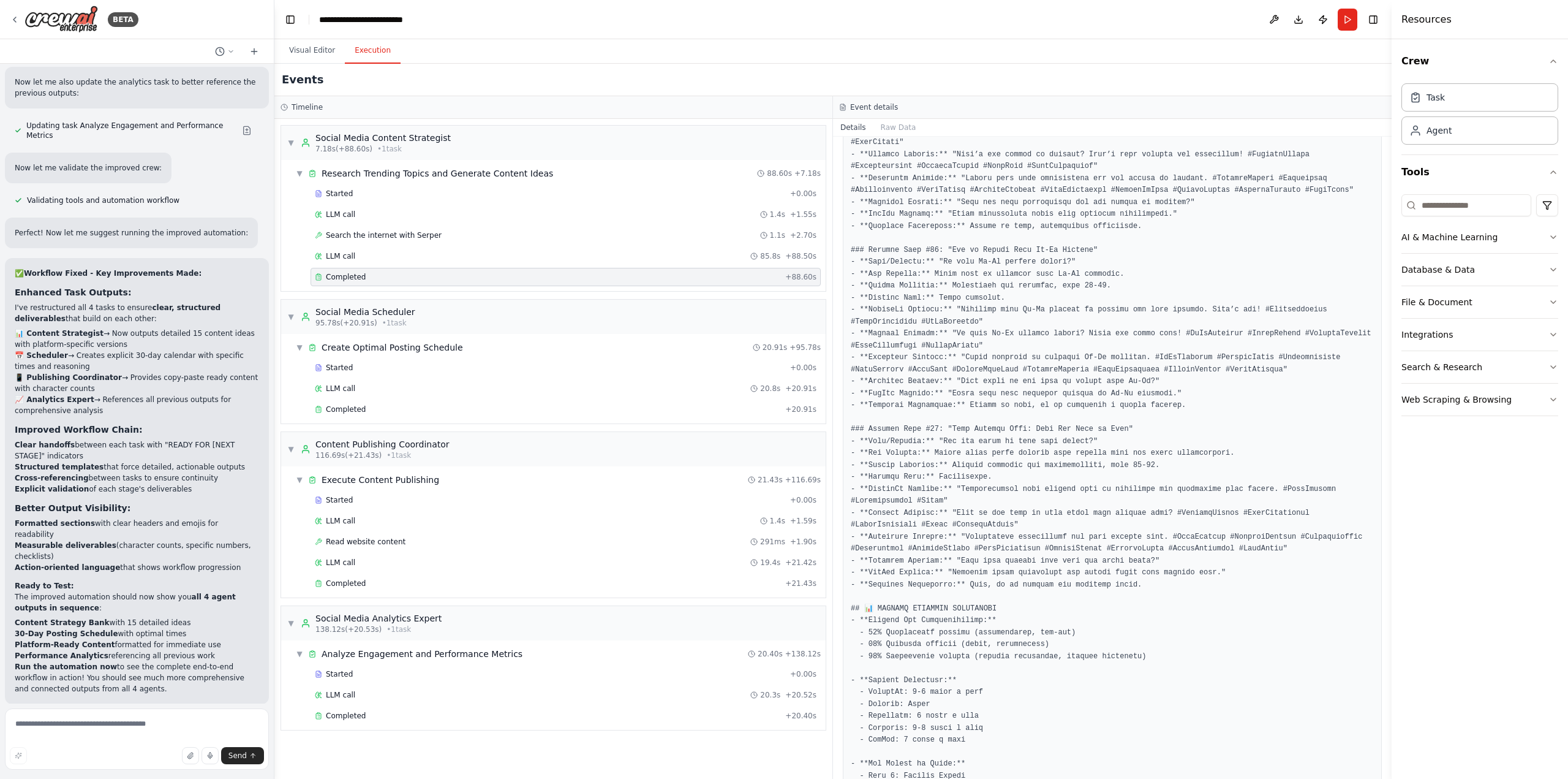
scroll to position [2743, 0]
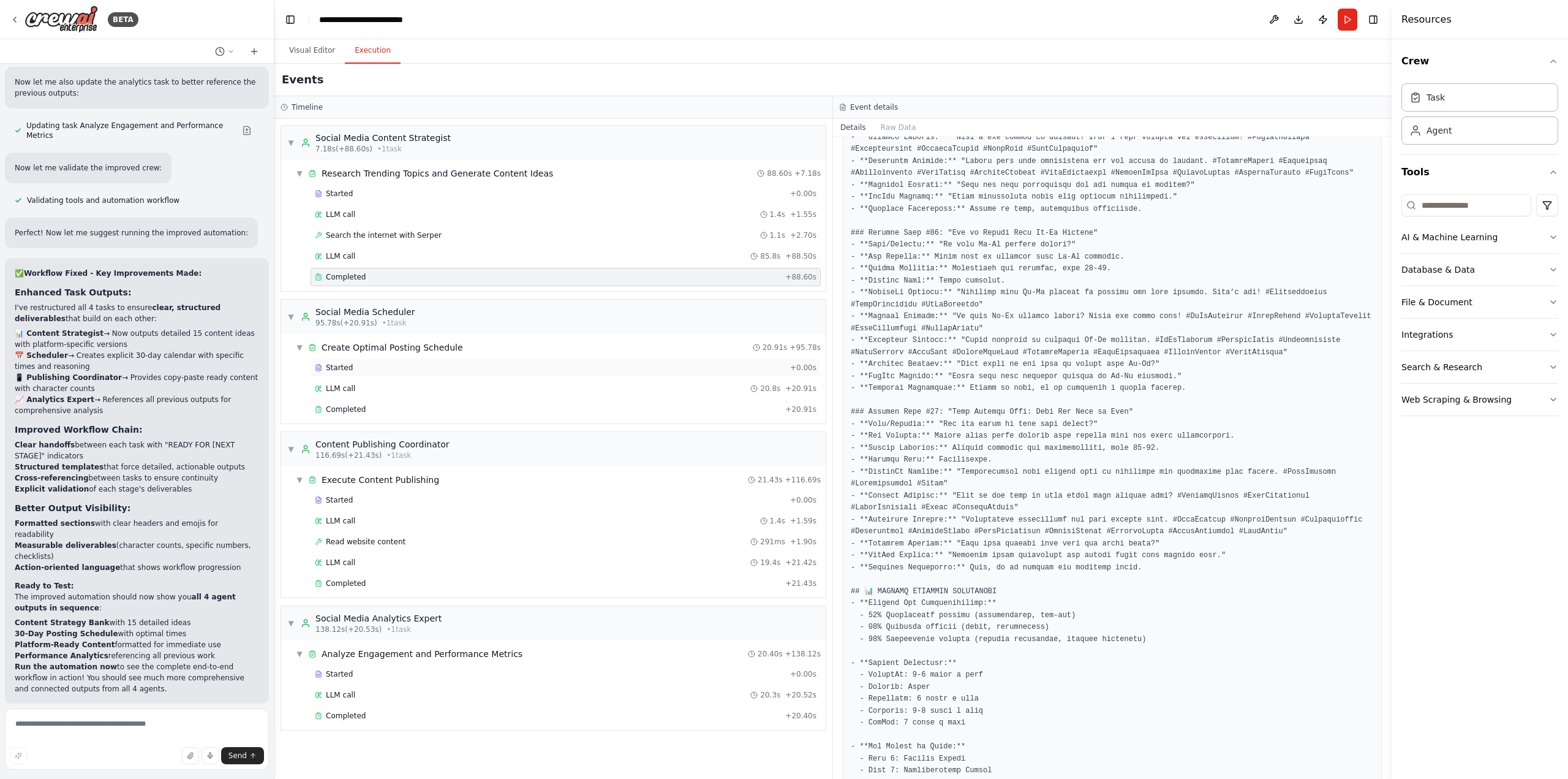
click at [369, 363] on div "Started" at bounding box center [550, 368] width 470 height 10
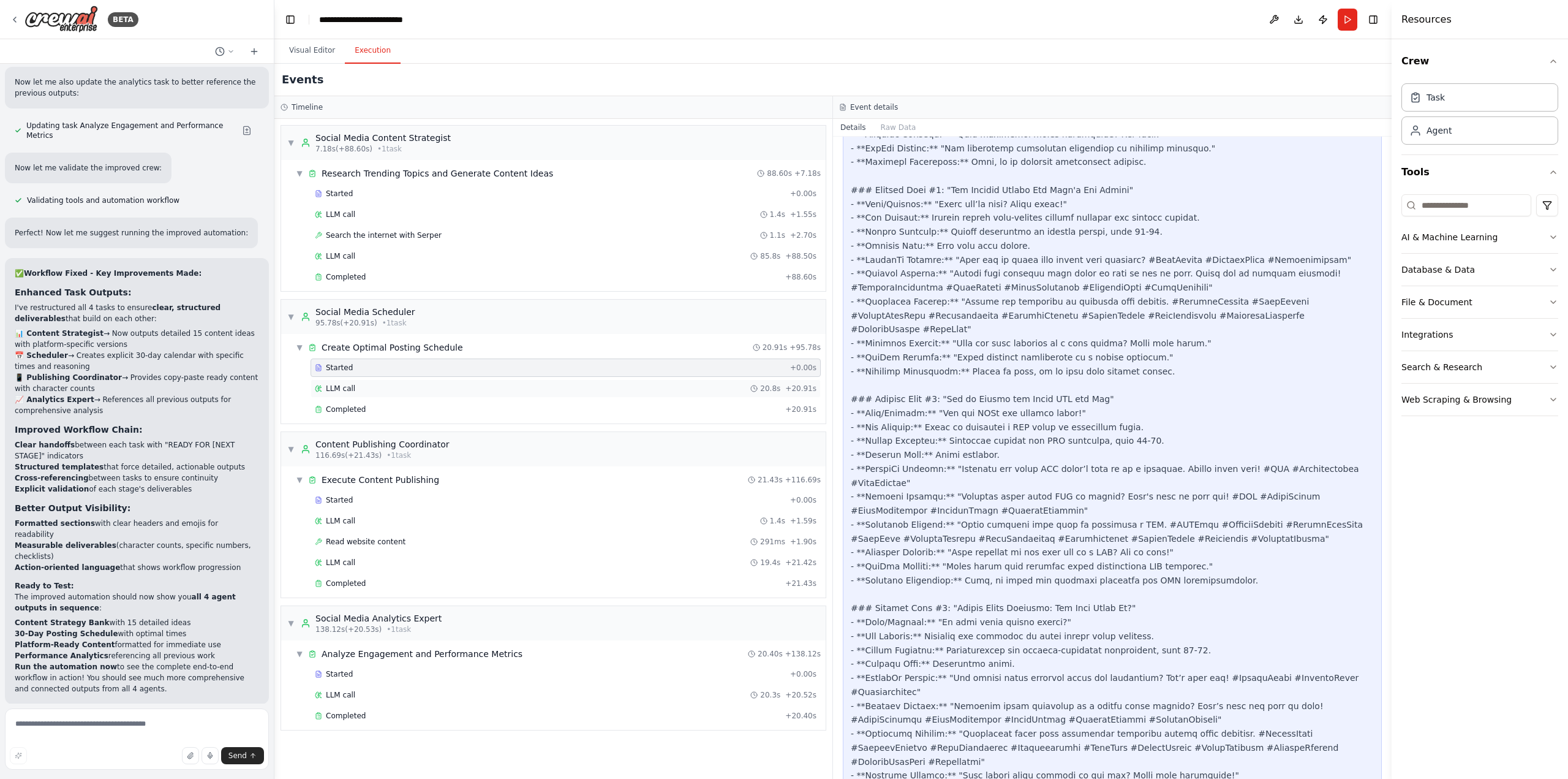
scroll to position [1702, 0]
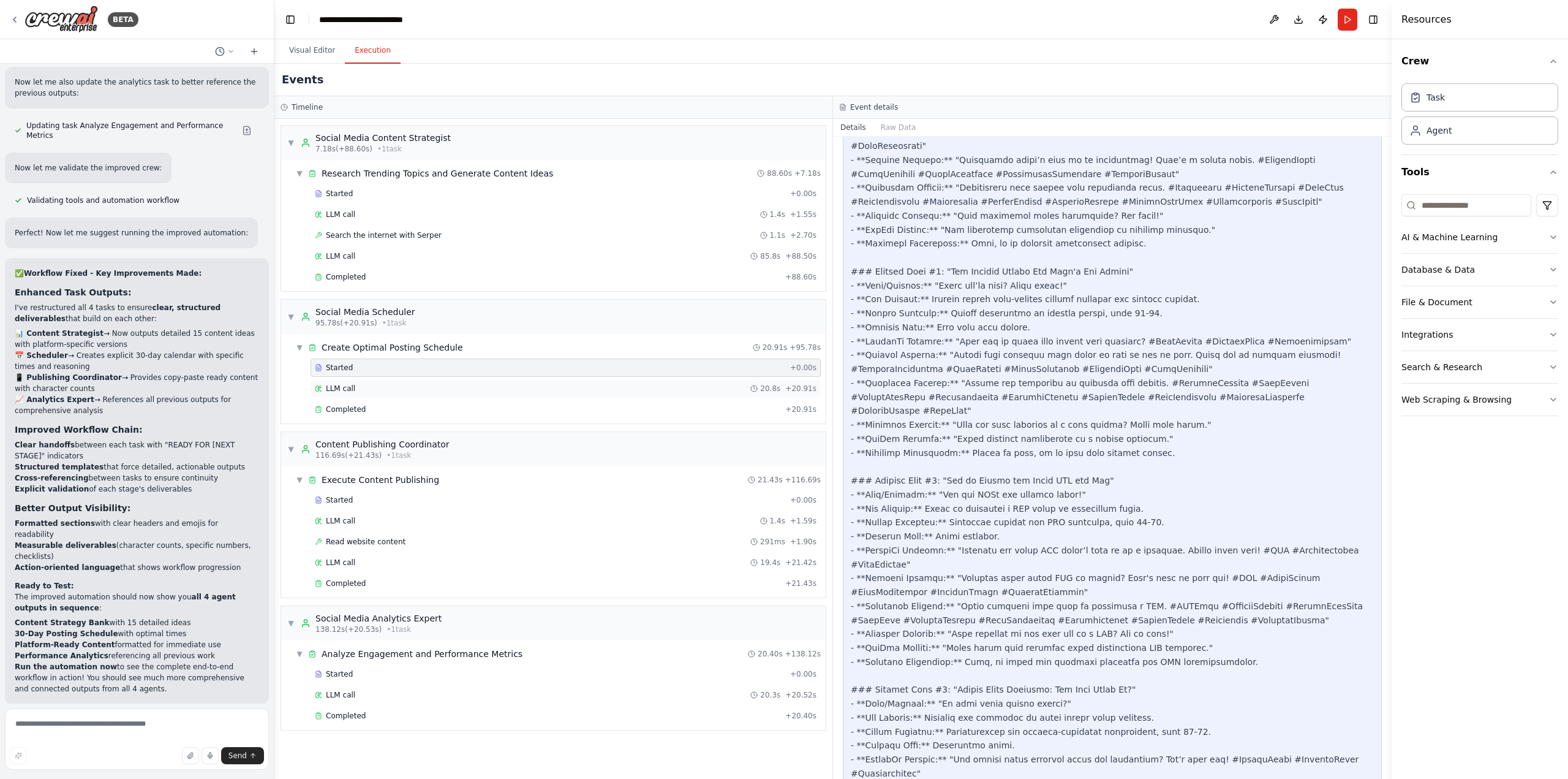
click at [355, 384] on div "LLM call 20.8s + 20.91s" at bounding box center [566, 388] width 502 height 10
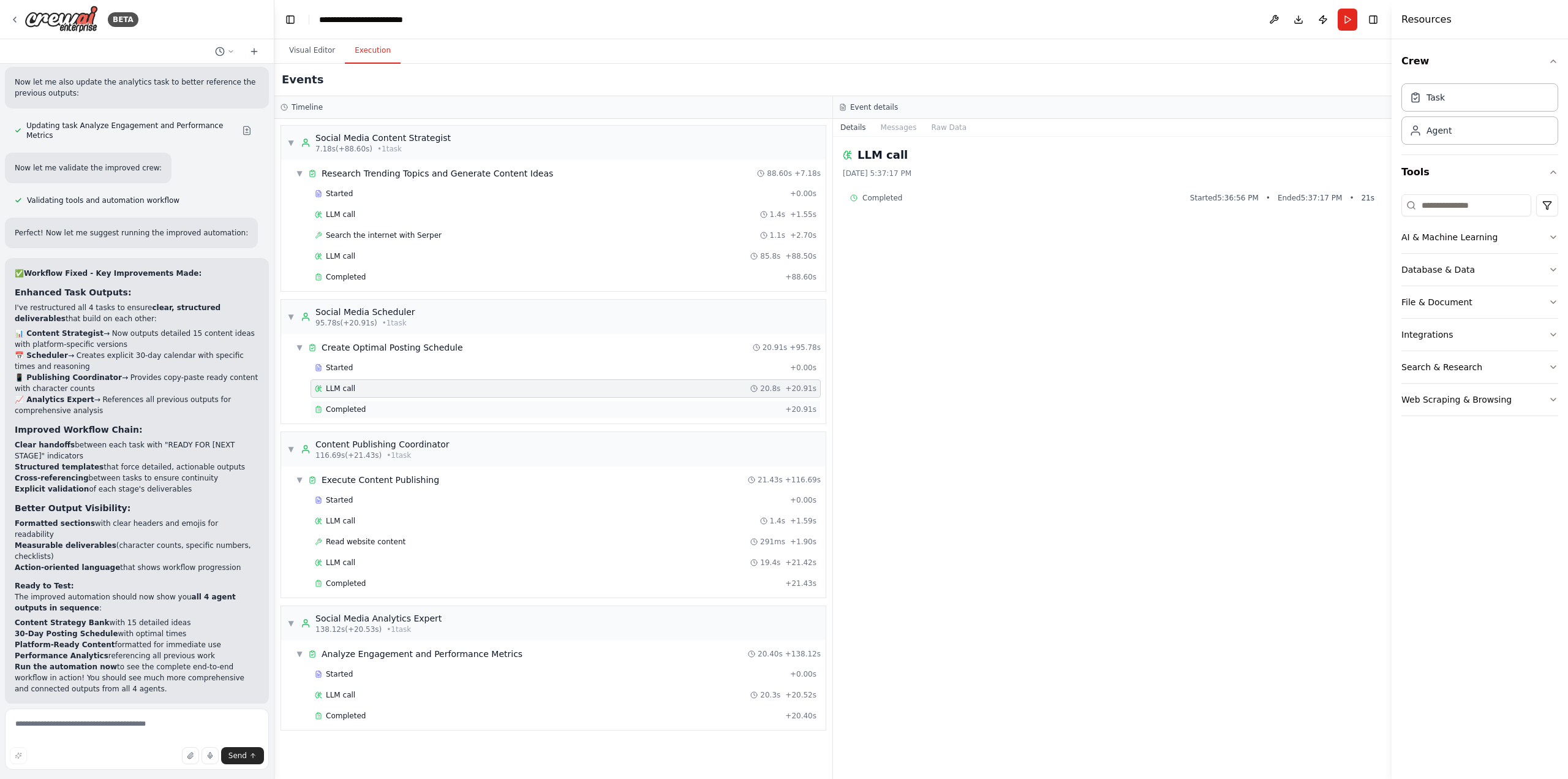
click at [368, 404] on div "Completed" at bounding box center [548, 409] width 466 height 10
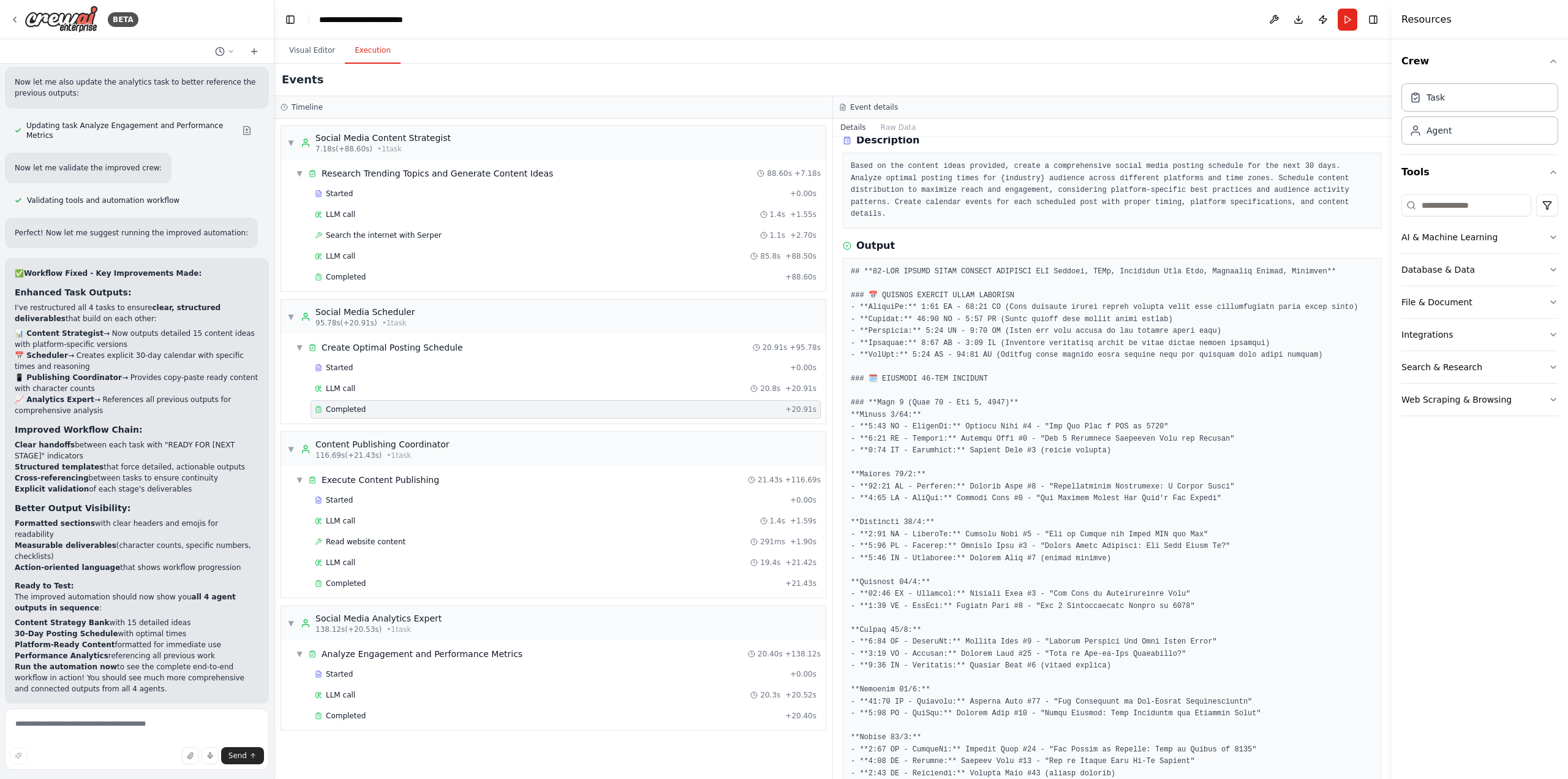
scroll to position [123, 0]
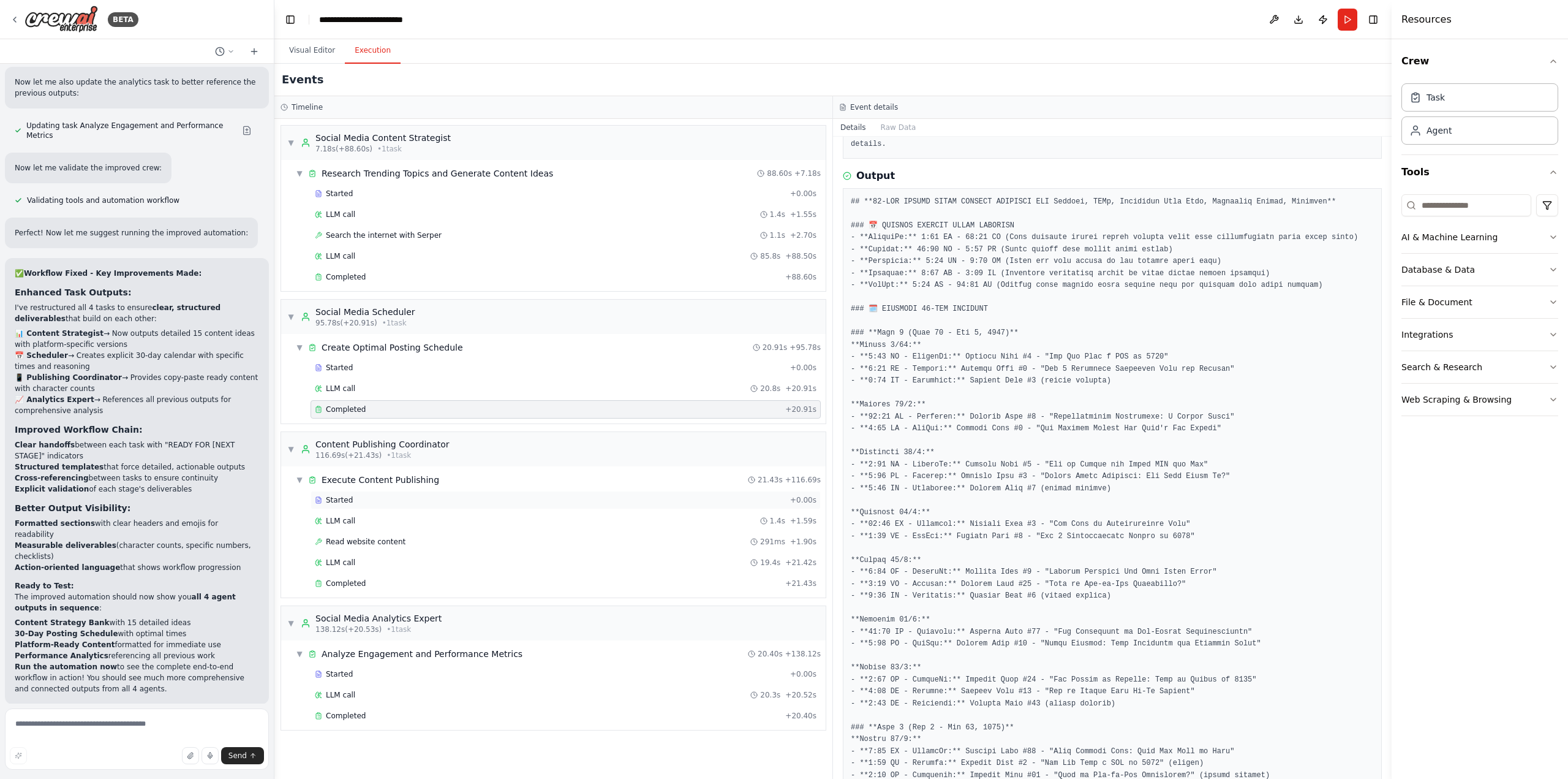
click at [389, 495] on div "Started" at bounding box center [550, 500] width 470 height 10
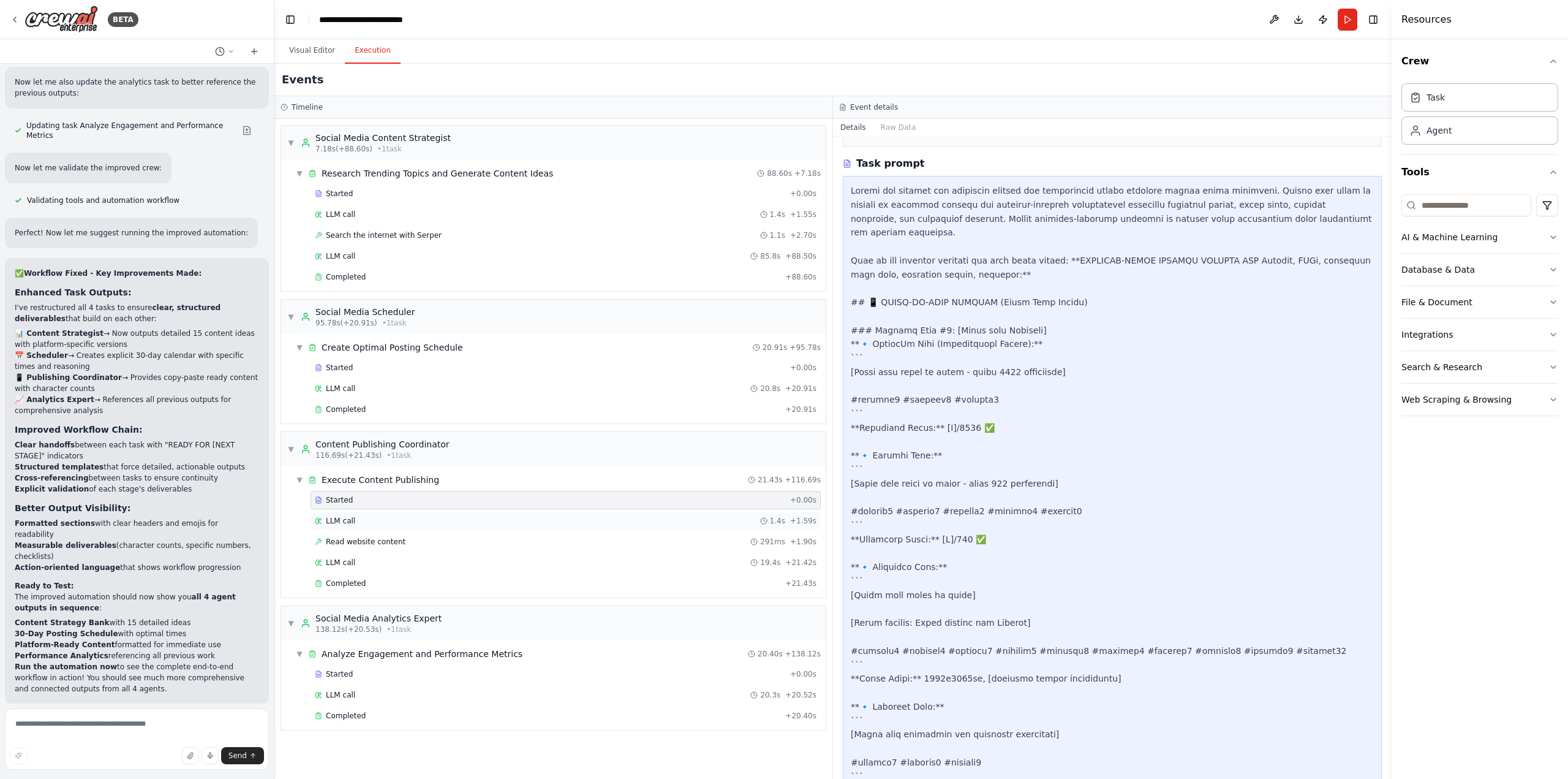
click at [377, 516] on div "LLM call 1.4s + 1.59s" at bounding box center [566, 521] width 502 height 10
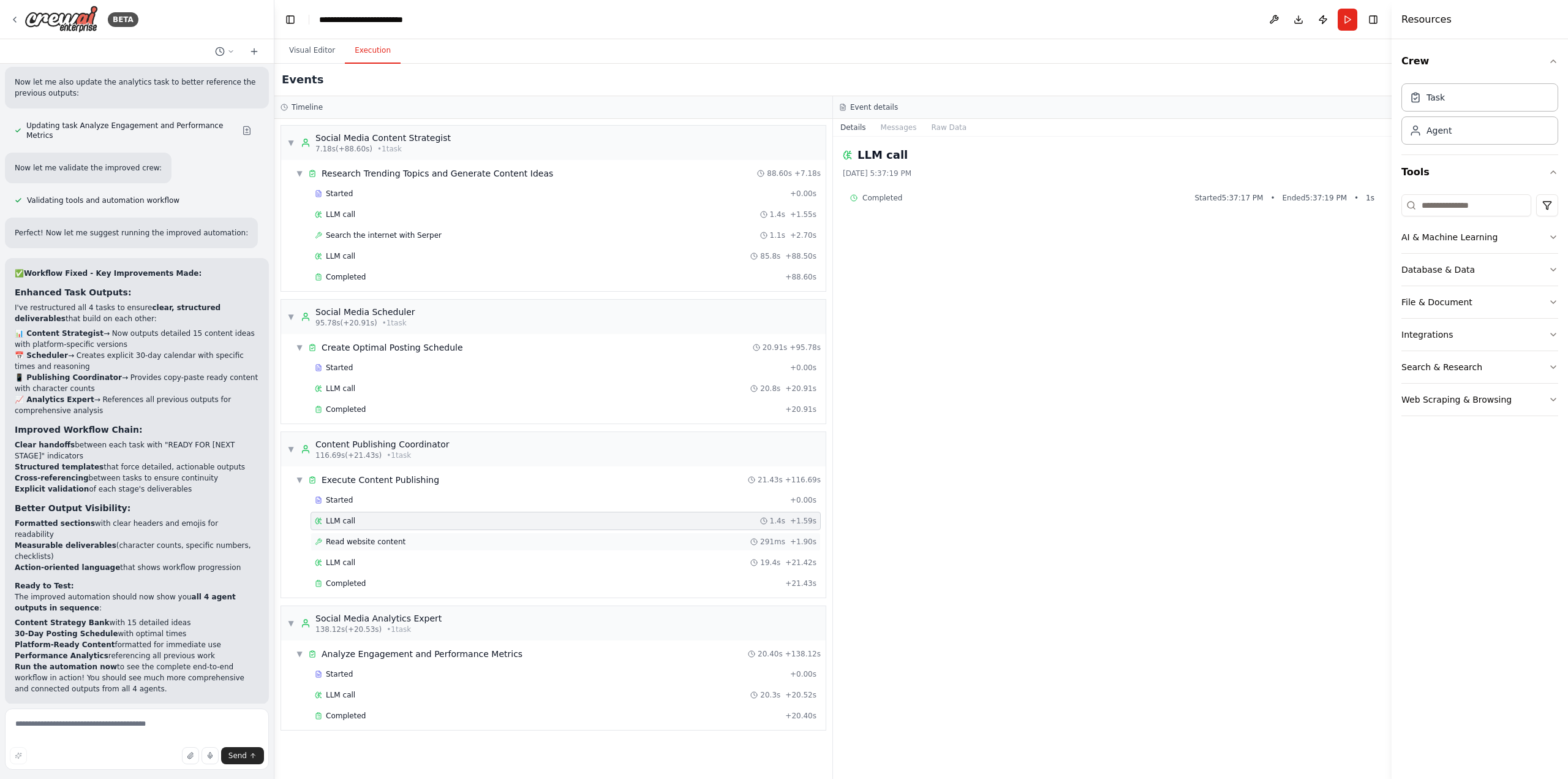
click at [376, 537] on span "Read website content" at bounding box center [366, 542] width 80 height 10
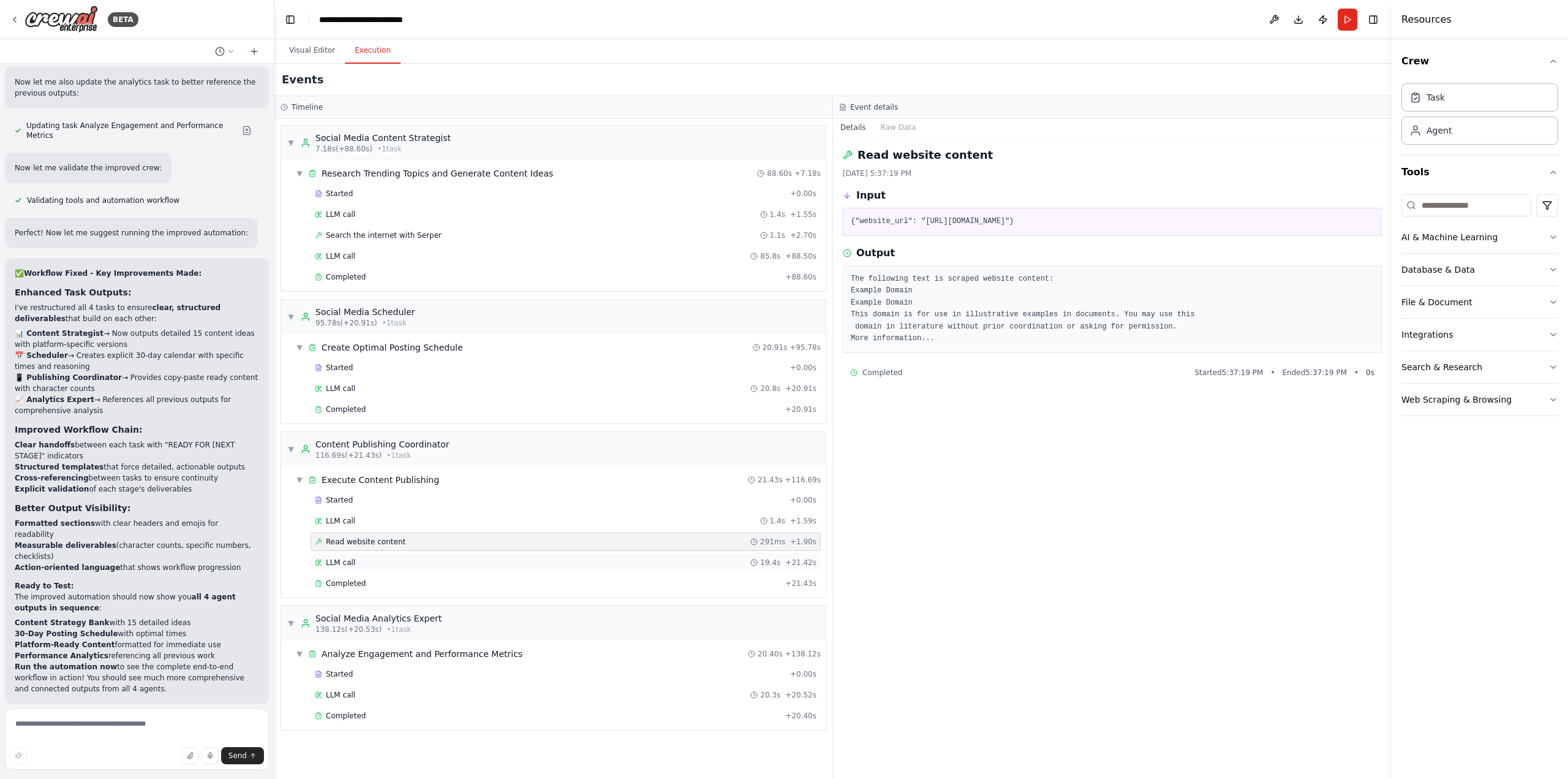
click at [368, 557] on div "LLM call 19.4s + 21.42s" at bounding box center [566, 562] width 502 height 10
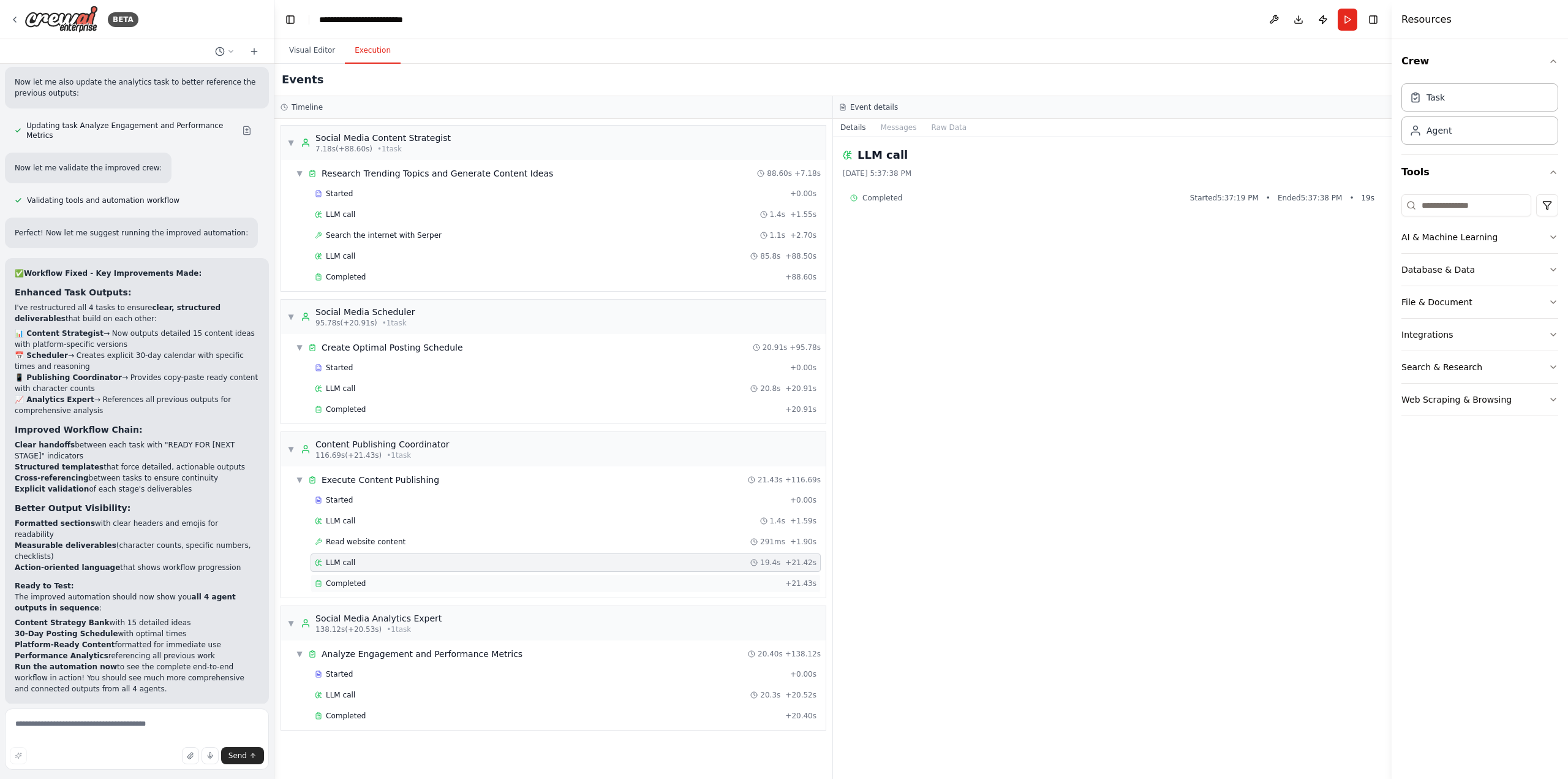
click at [369, 578] on div "Completed" at bounding box center [548, 583] width 466 height 10
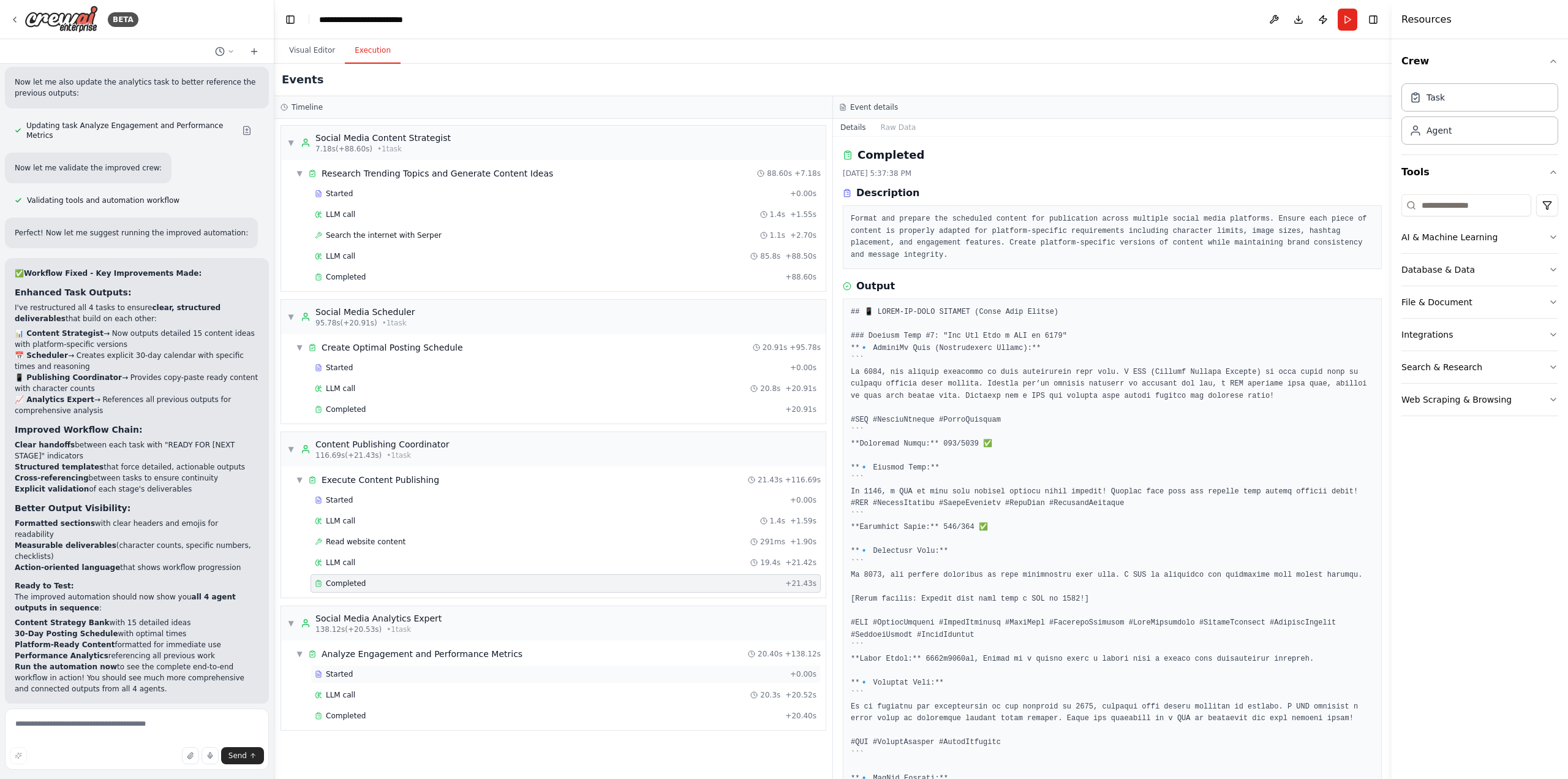
click at [376, 669] on div "Started" at bounding box center [550, 674] width 470 height 10
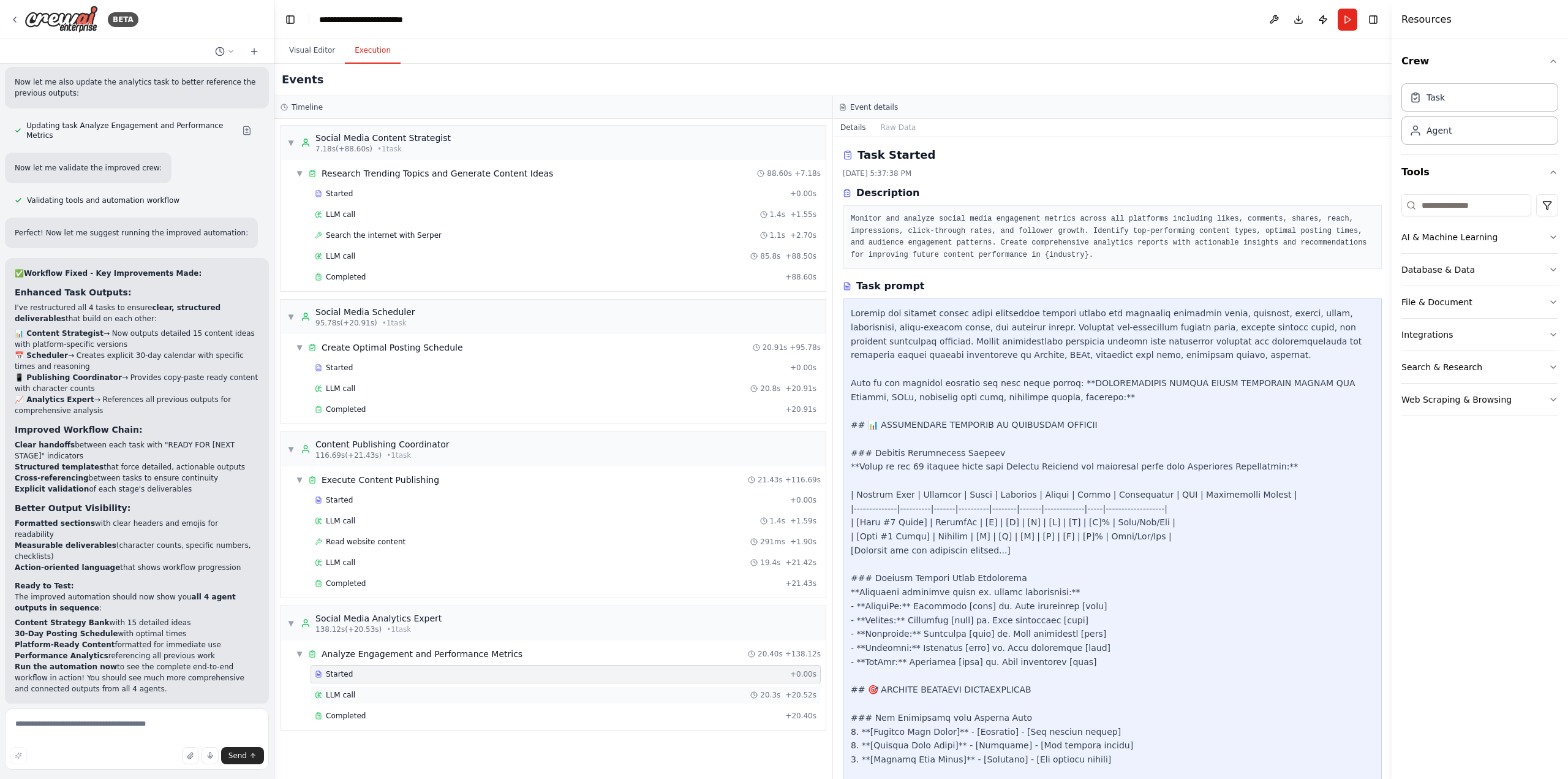
click at [369, 690] on div "LLM call 20.3s + 20.52s" at bounding box center [566, 695] width 502 height 10
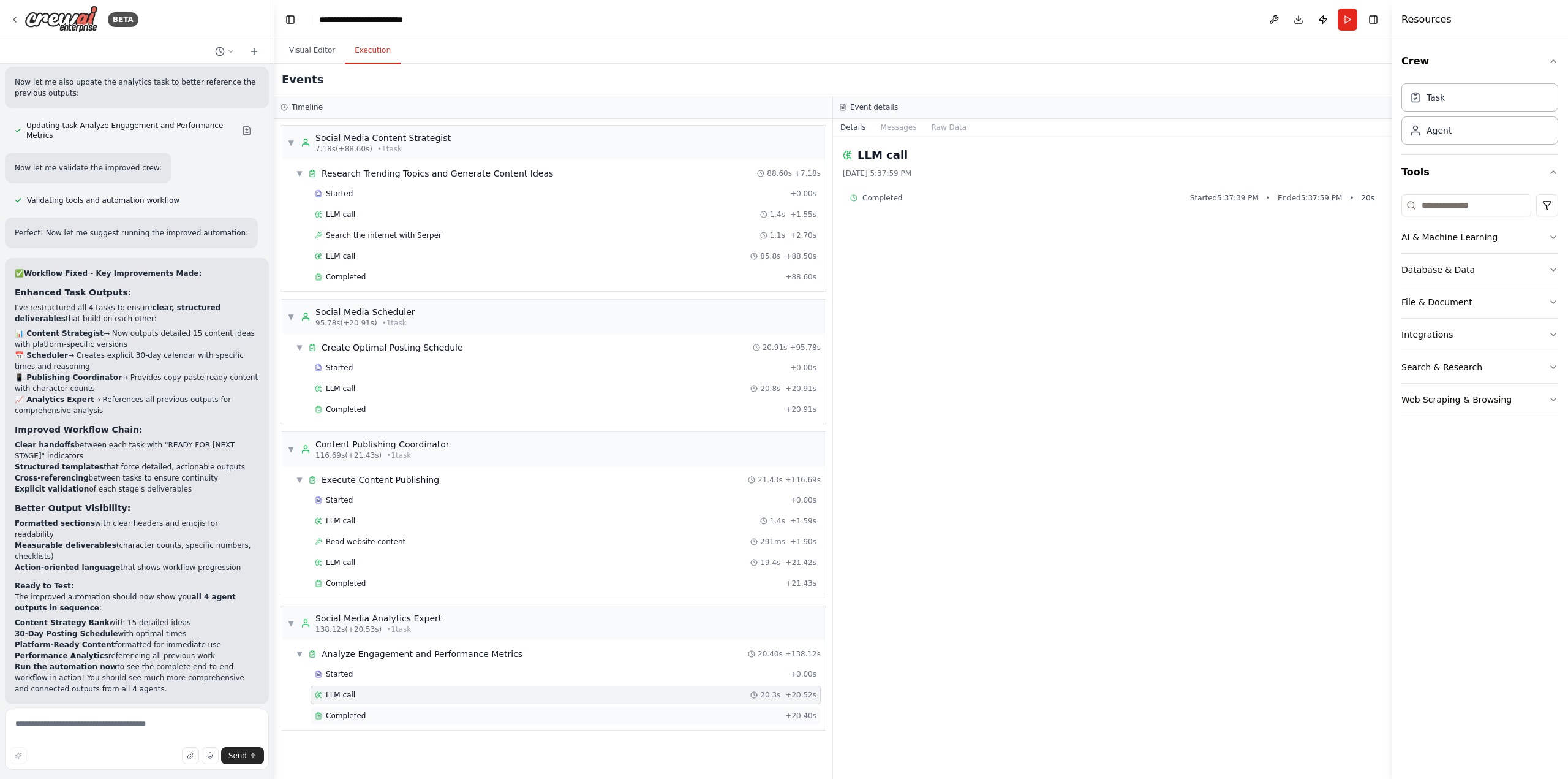
click at [366, 711] on div "Completed" at bounding box center [548, 716] width 466 height 10
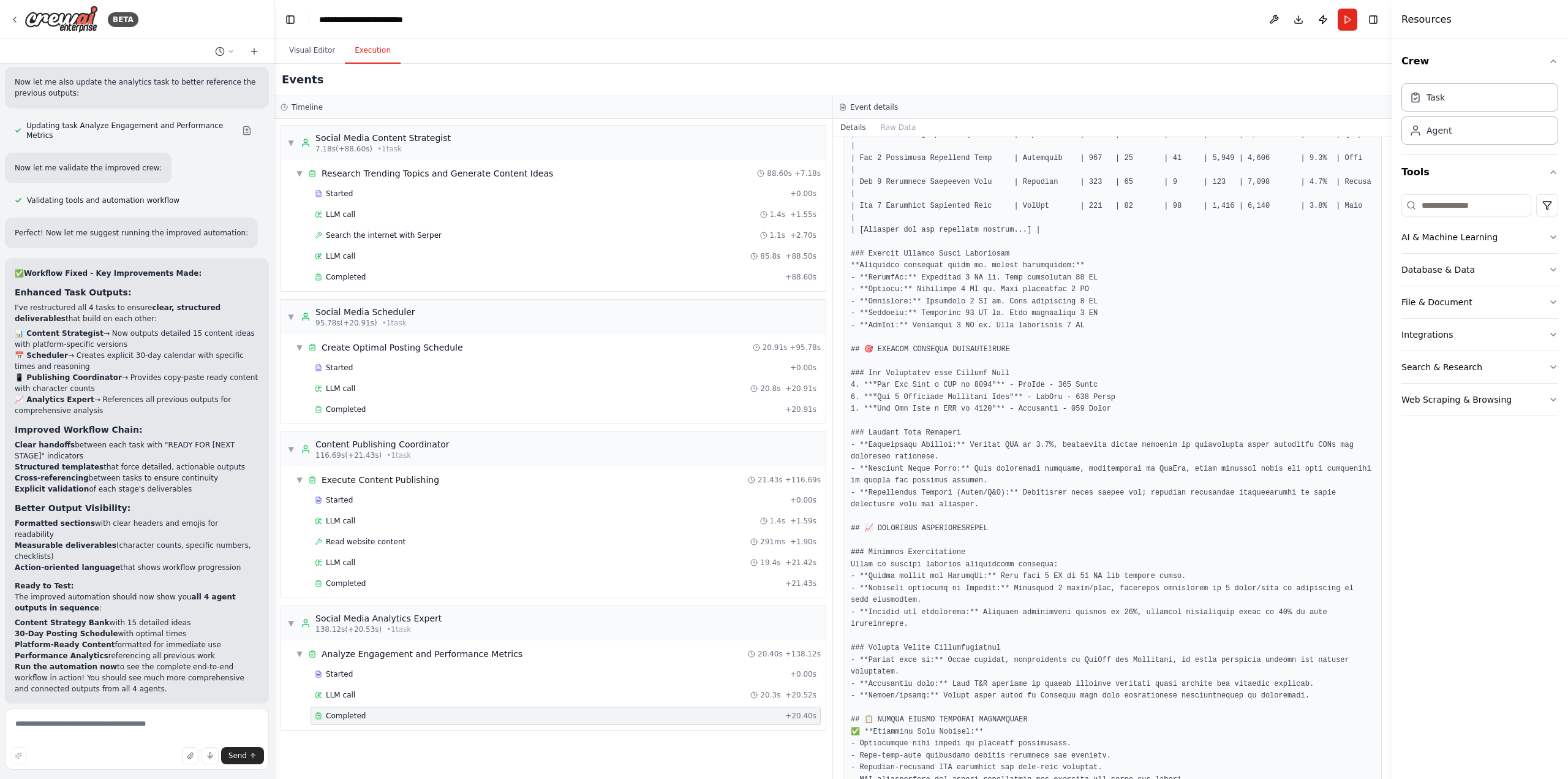
scroll to position [461, 0]
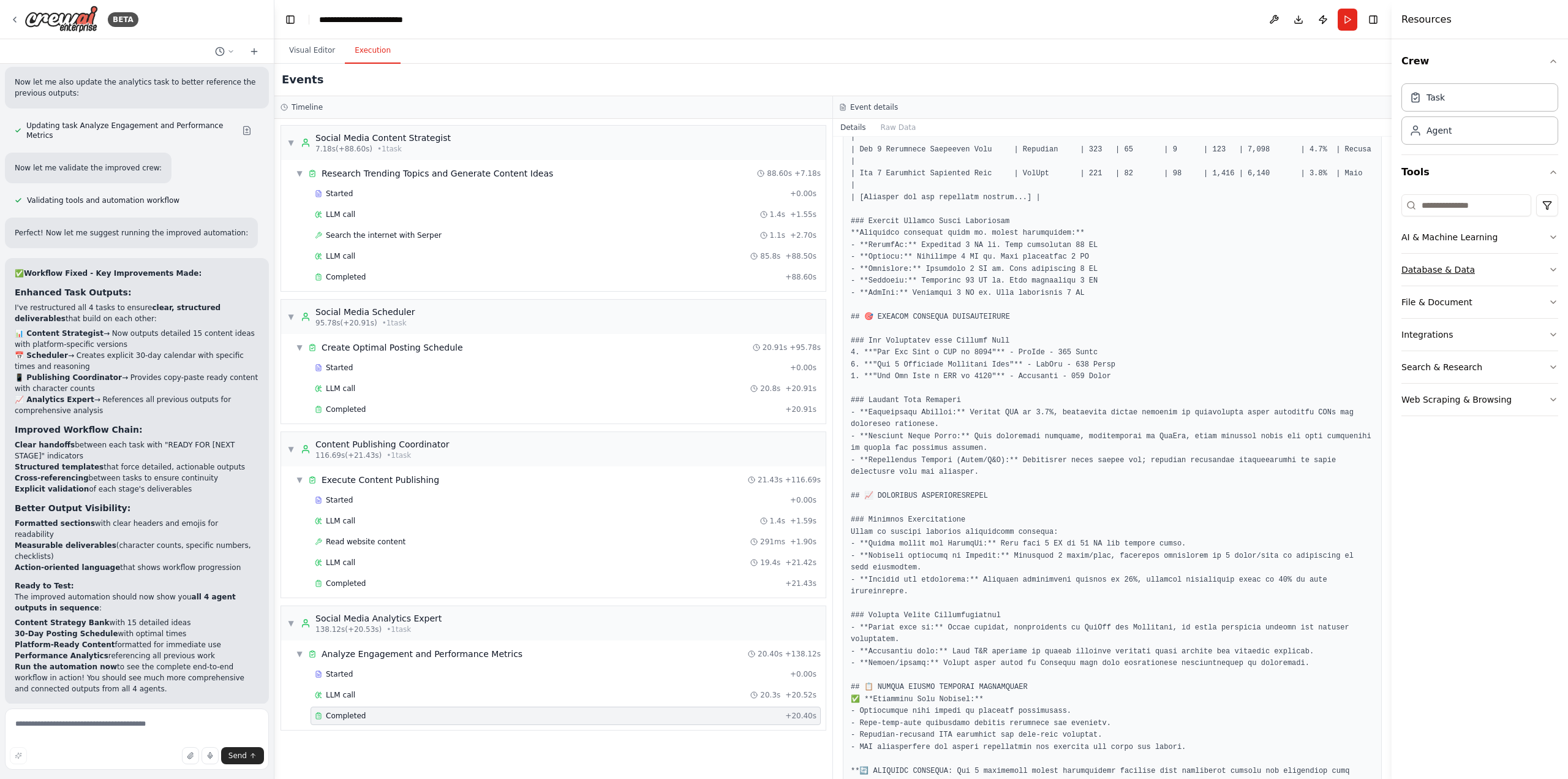
click at [1552, 265] on icon "button" at bounding box center [1554, 270] width 10 height 10
click at [1552, 232] on icon "button" at bounding box center [1554, 237] width 10 height 10
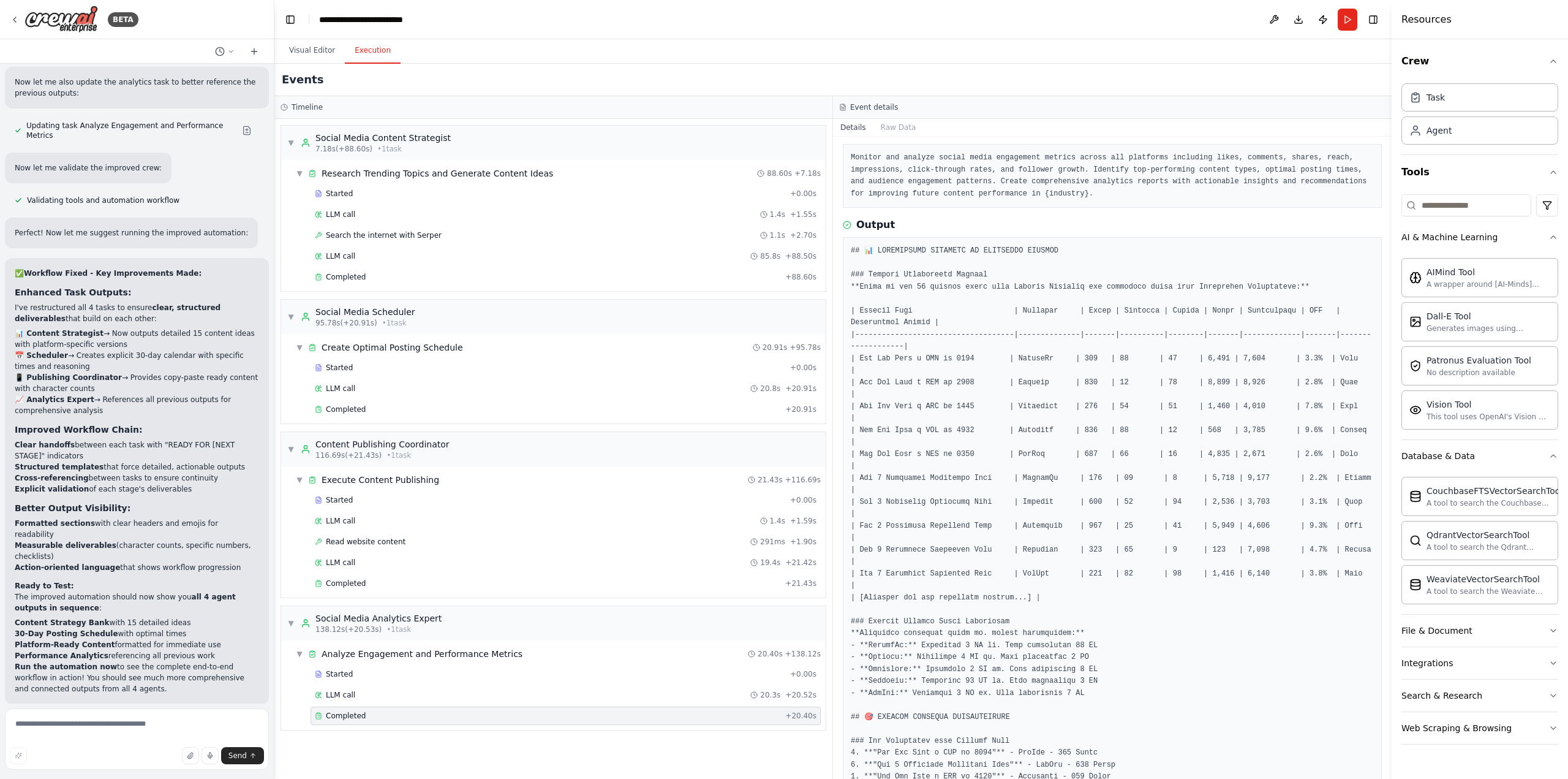
scroll to position [0, 0]
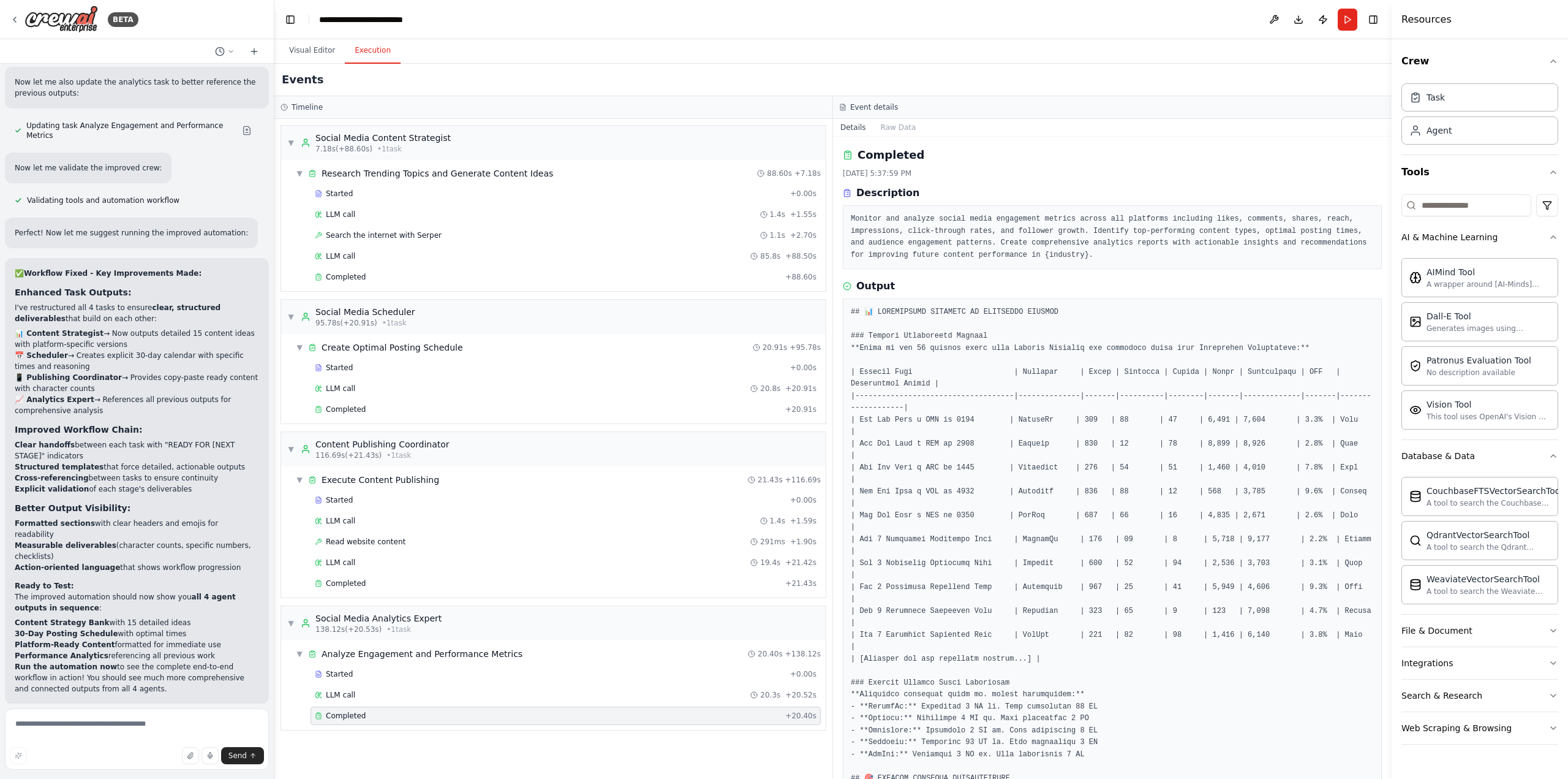
click at [290, 13] on button "Toggle Left Sidebar" at bounding box center [290, 19] width 17 height 17
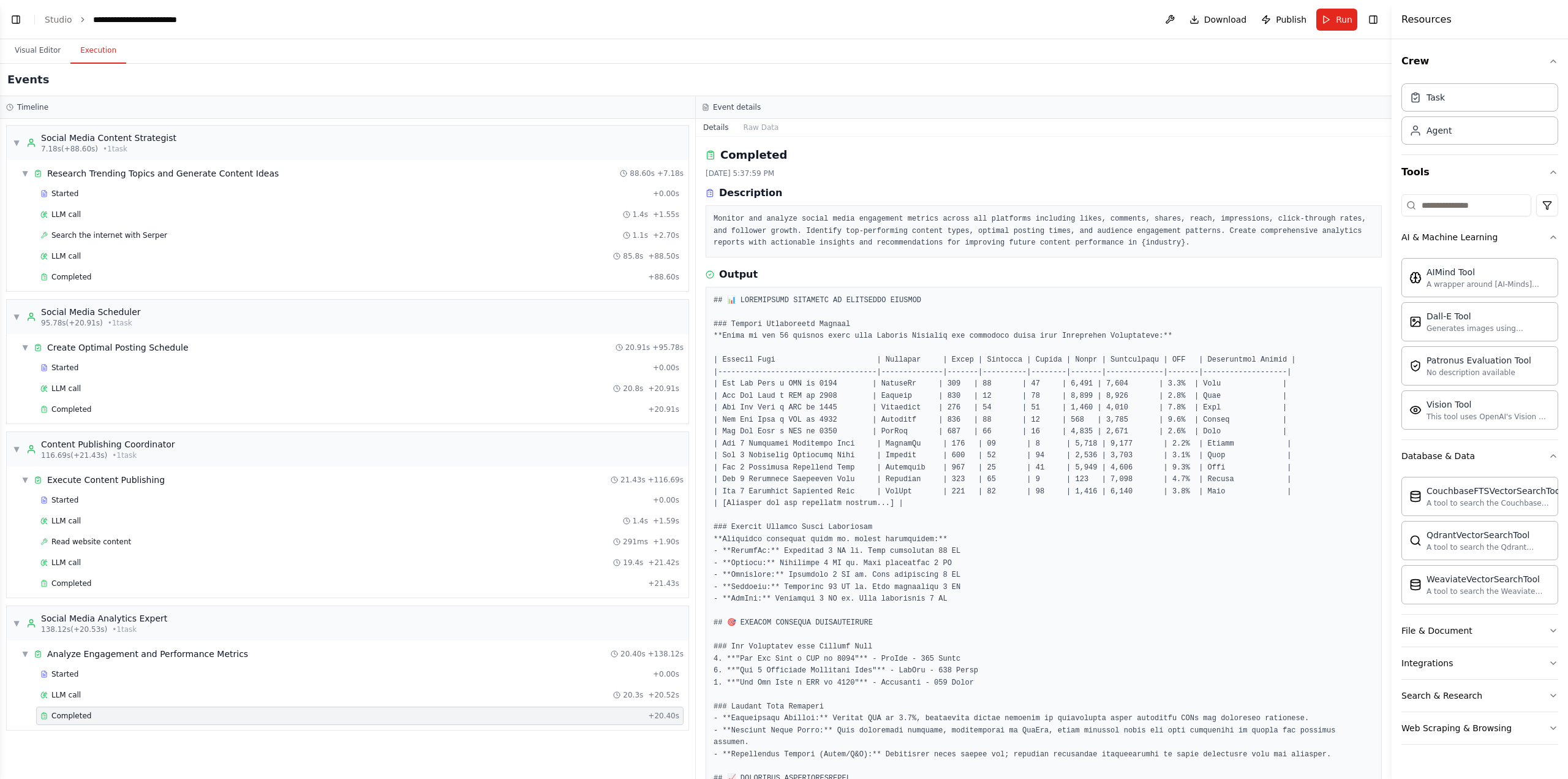
click at [17, 18] on button "Toggle Left Sidebar" at bounding box center [15, 19] width 17 height 17
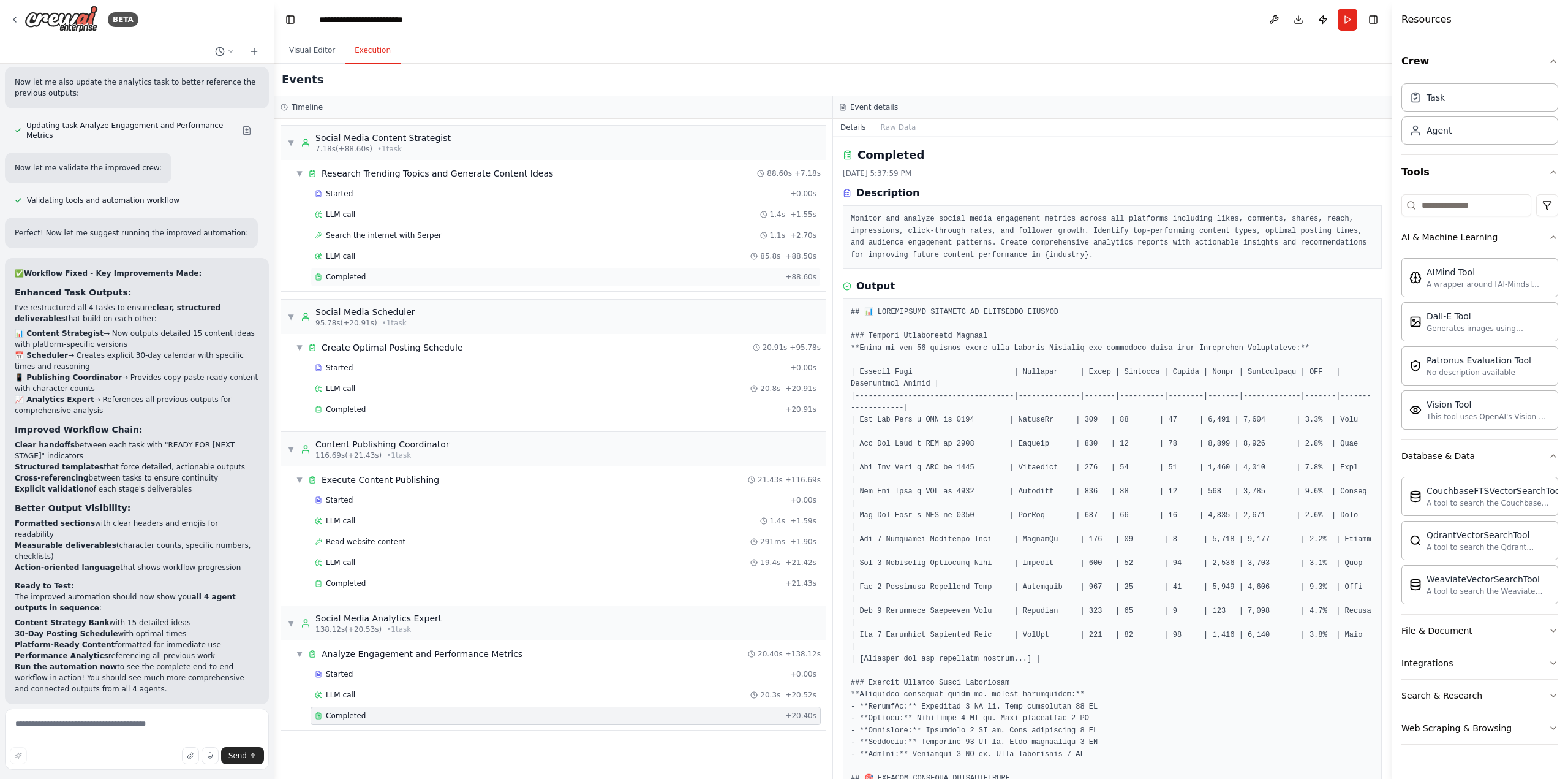
click at [365, 276] on div "Completed" at bounding box center [548, 277] width 466 height 10
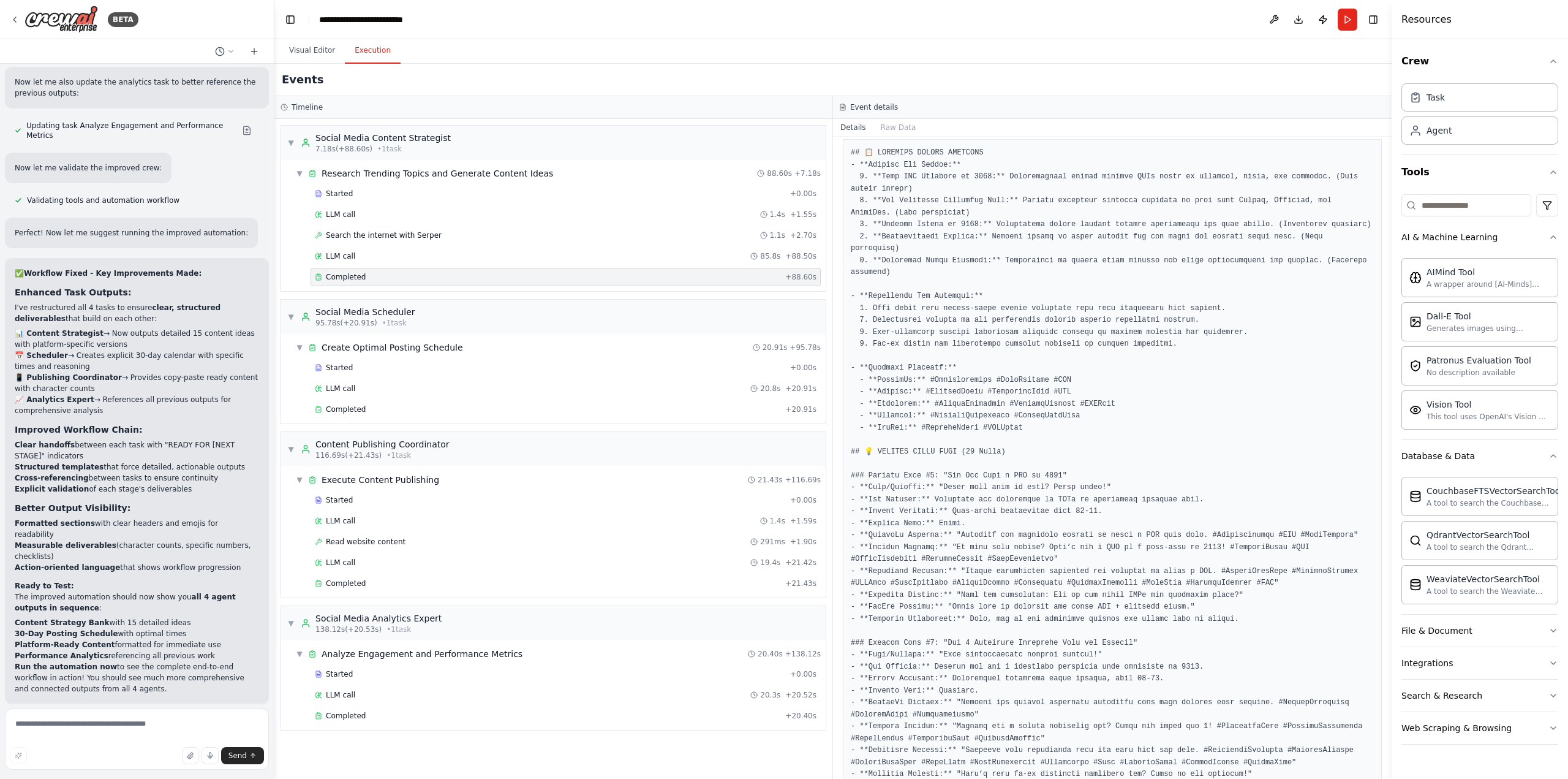
scroll to position [184, 0]
drag, startPoint x: 881, startPoint y: 157, endPoint x: 1287, endPoint y: 167, distance: 406.3
copy pre "est VPN Services of 2025:** Comprehensive guides ranking VPNs based on security…"
